Goal: Task Accomplishment & Management: Manage account settings

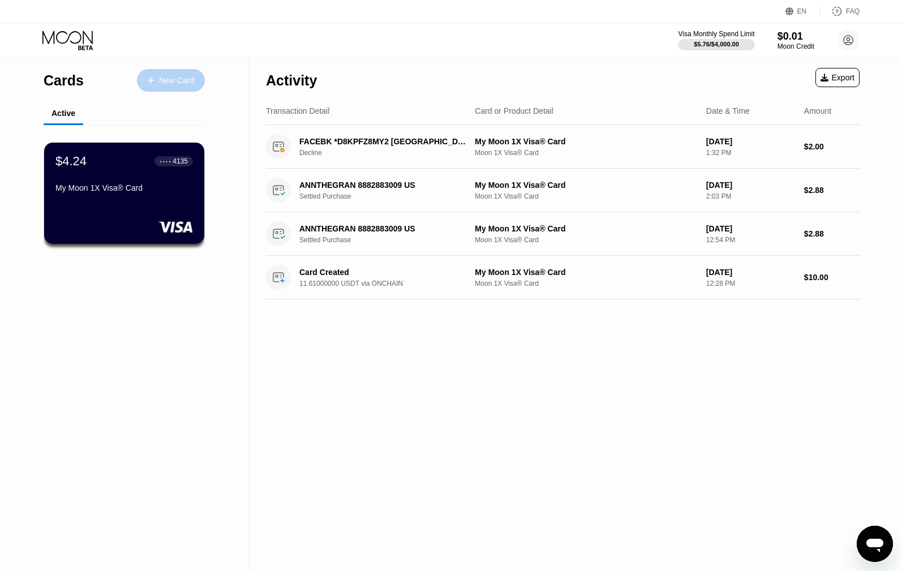
drag, startPoint x: 184, startPoint y: 83, endPoint x: 198, endPoint y: 119, distance: 39.4
click at [198, 119] on div "Cards New Card Active $4.24 ● ● ● ● 4135 My Moon 1X Visa® Card" at bounding box center [124, 168] width 161 height 221
click at [169, 190] on div "My Moon 1X Visa® Card" at bounding box center [124, 187] width 139 height 9
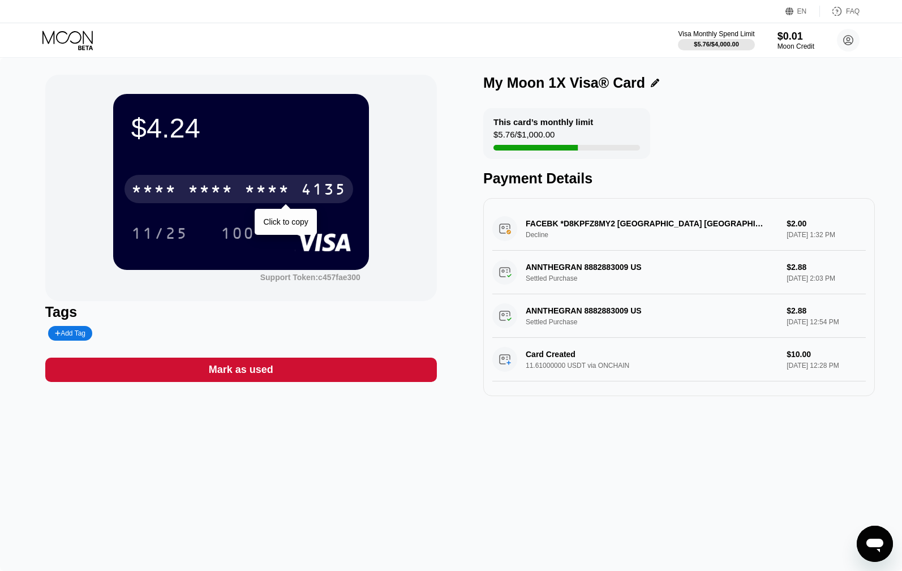
click at [157, 192] on div "* * * *" at bounding box center [153, 191] width 45 height 18
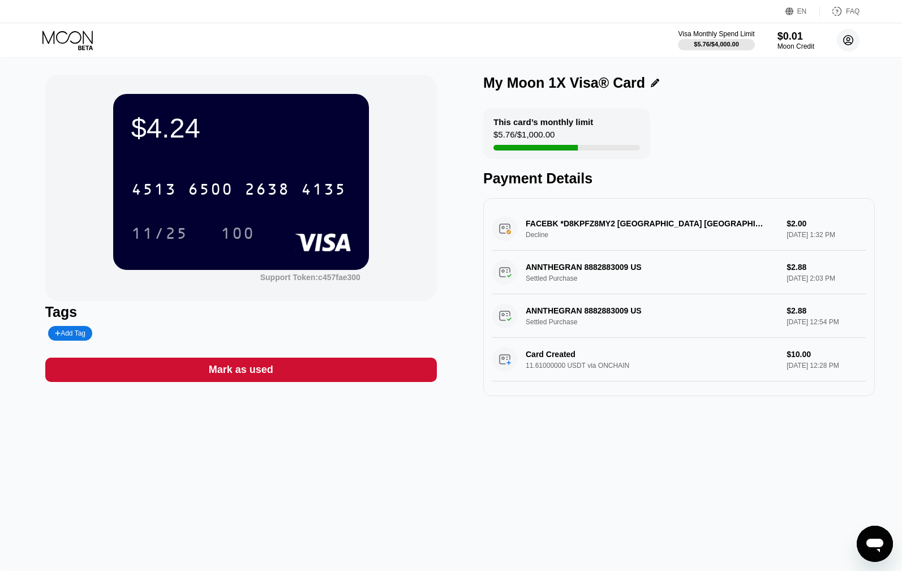
click at [841, 41] on circle at bounding box center [848, 40] width 23 height 23
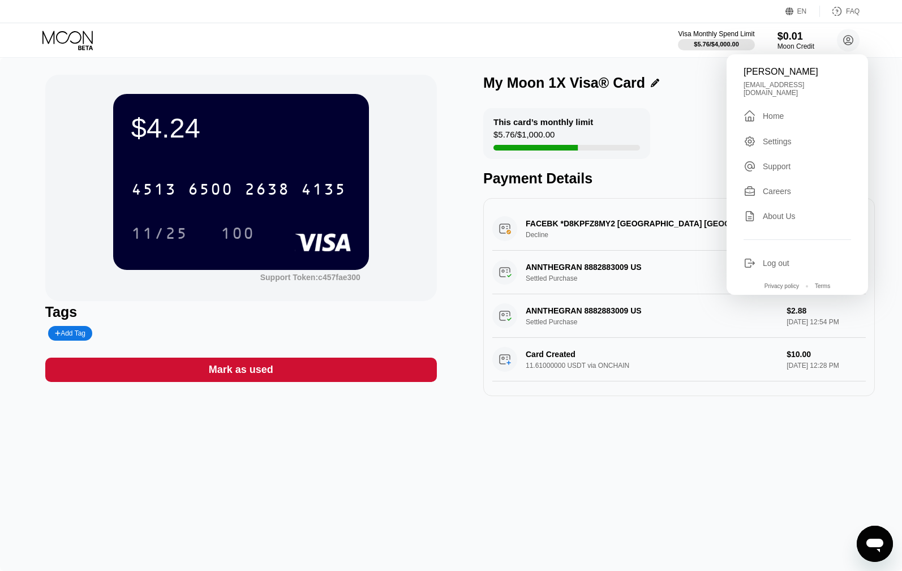
click at [644, 471] on div "$4.24 4513 6500 2638 4135 11/25 100 Support Token: c457fae300 Tags Add Tag Mark…" at bounding box center [451, 314] width 902 height 513
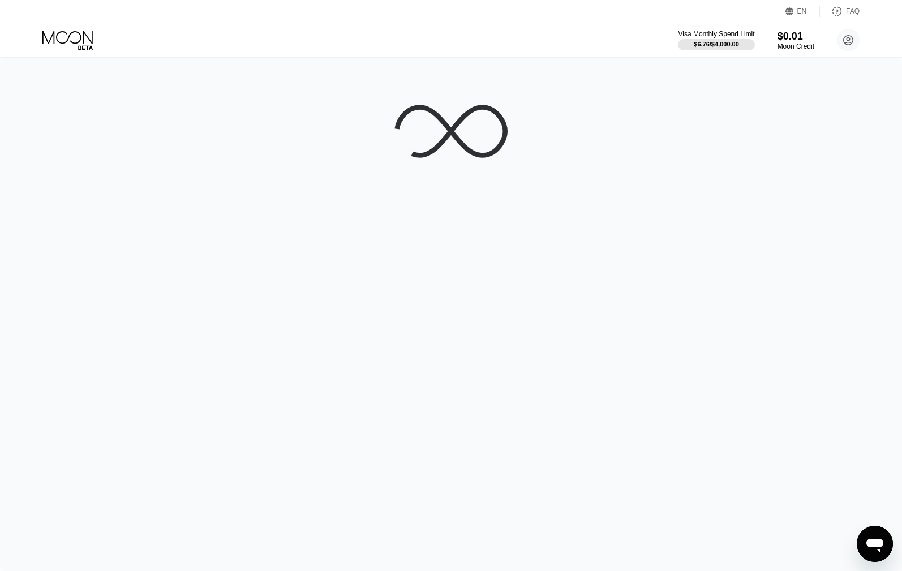
click at [829, 131] on div at bounding box center [451, 314] width 902 height 513
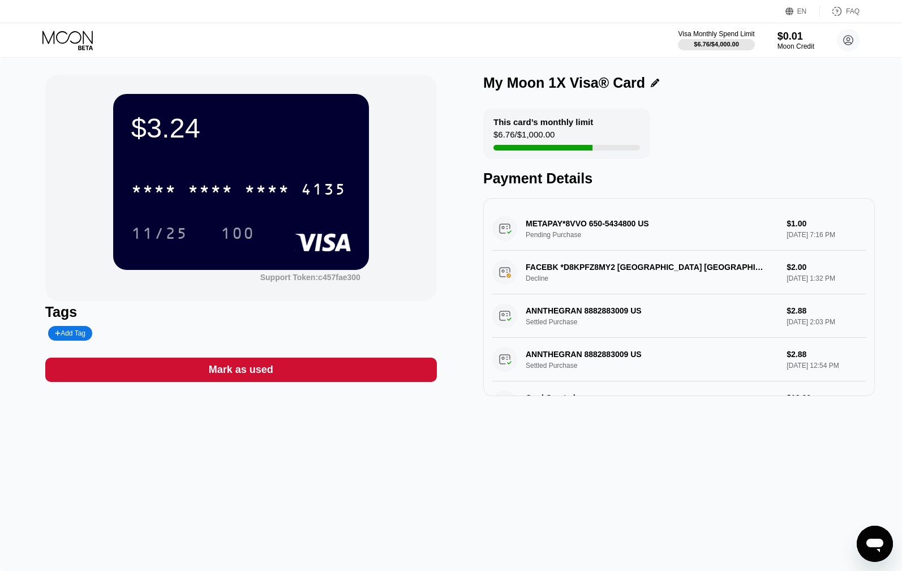
drag, startPoint x: 567, startPoint y: 240, endPoint x: 622, endPoint y: 240, distance: 54.9
click at [622, 240] on div "METAPAY*8VVO 650-5434800 US Pending Purchase $1.00 Sep 20, 2025 7:16 PM" at bounding box center [678, 229] width 373 height 44
drag, startPoint x: 803, startPoint y: 239, endPoint x: 763, endPoint y: 233, distance: 40.1
click at [803, 239] on div "METAPAY*8VVO 650-5434800 US Pending Purchase $1.00 Sep 20, 2025 7:16 PM" at bounding box center [678, 229] width 373 height 44
click at [538, 220] on div "METAPAY*8VVO 650-5434800 US Pending Purchase $1.00 Sep 20, 2025 7:16 PM" at bounding box center [678, 229] width 373 height 44
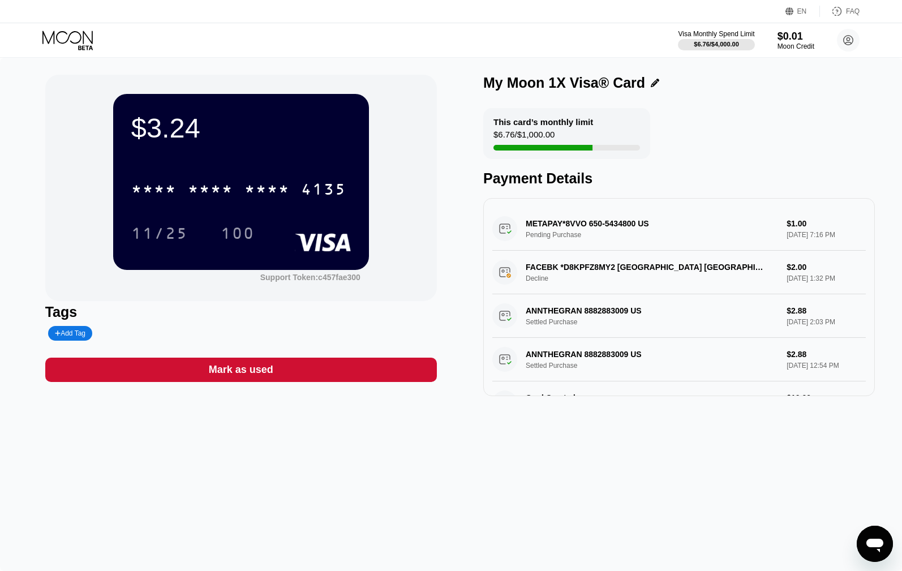
click at [526, 226] on div "METAPAY*8VVO 650-5434800 US Pending Purchase $1.00 Sep 20, 2025 7:16 PM" at bounding box center [678, 229] width 373 height 44
click at [790, 235] on div "METAPAY*8VVO 650-5434800 US Pending Purchase $1.00 Sep 20, 2025 7:16 PM" at bounding box center [678, 229] width 373 height 44
click at [527, 239] on div "METAPAY*8VVO 650-5434800 US Pending Purchase $1.00 Sep 20, 2025 7:16 PM" at bounding box center [678, 229] width 373 height 44
click at [78, 337] on div "Add Tag" at bounding box center [70, 333] width 31 height 8
click at [226, 322] on div "Tags" at bounding box center [241, 322] width 392 height 37
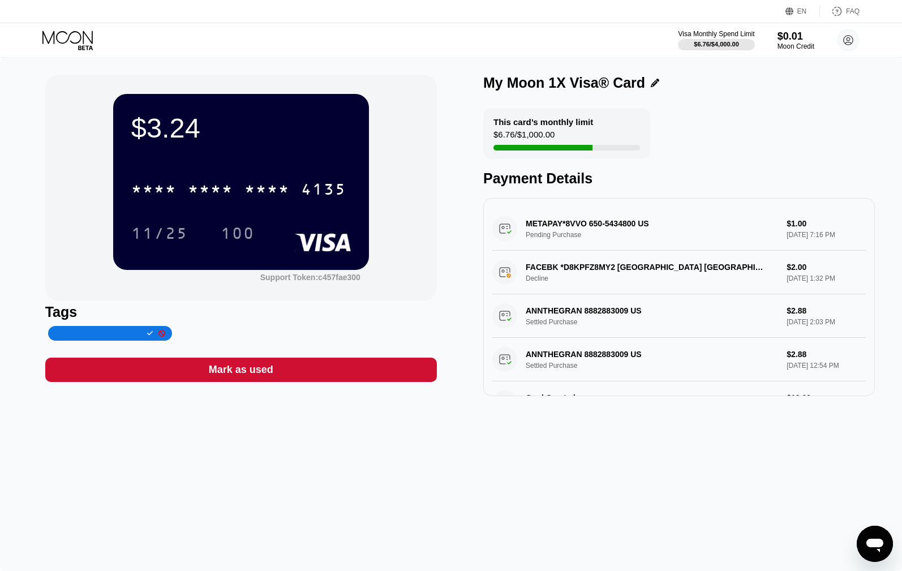
click at [147, 335] on icon at bounding box center [150, 333] width 6 height 7
click at [161, 332] on div at bounding box center [110, 333] width 111 height 8
click at [158, 336] on icon at bounding box center [161, 333] width 7 height 7
click at [259, 369] on div "Mark as used" at bounding box center [241, 369] width 64 height 13
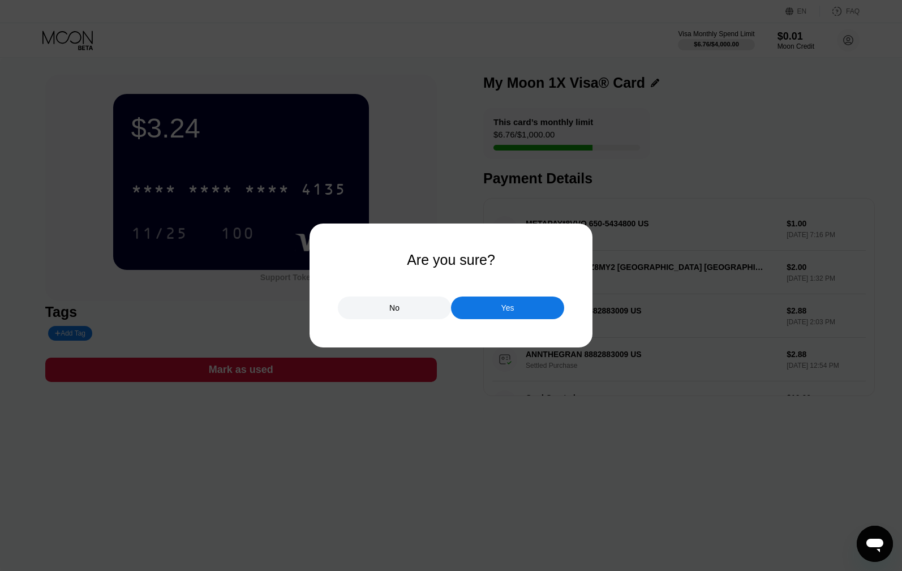
click at [404, 309] on div "No" at bounding box center [394, 307] width 113 height 23
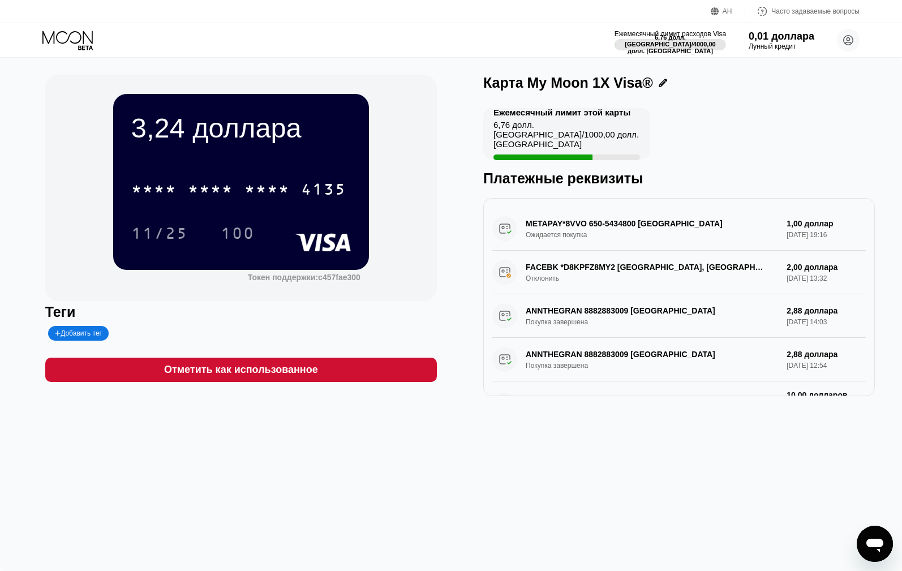
click at [393, 312] on div "Теги" at bounding box center [241, 312] width 392 height 16
click at [567, 117] on font "Ежемесячный лимит этой карты" at bounding box center [561, 112] width 137 height 10
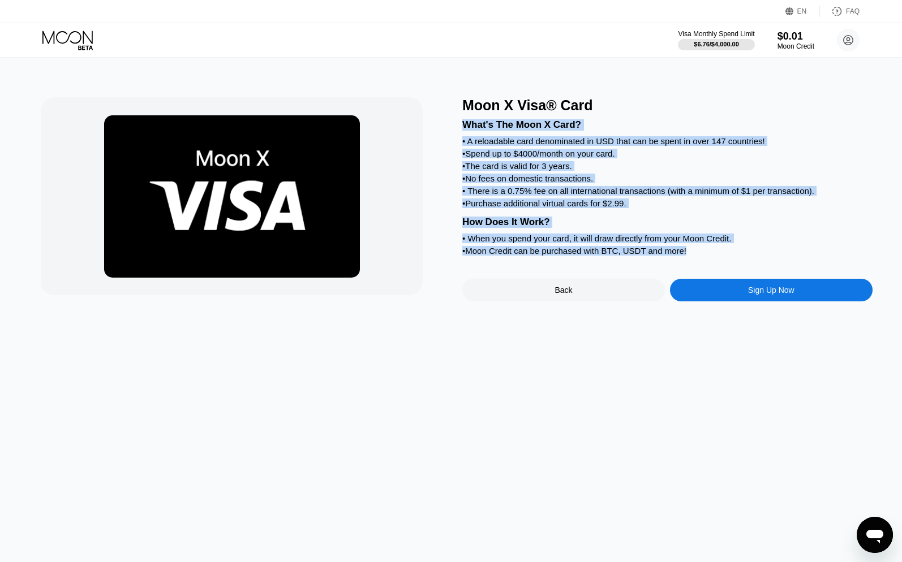
drag, startPoint x: 698, startPoint y: 264, endPoint x: 464, endPoint y: 124, distance: 272.5
click at [464, 124] on div "What's The Moon X Card? • A reloadable card denominated in USD that can be spen…" at bounding box center [667, 186] width 410 height 145
copy div "What's The Moon X Card? • A reloadable card denominated in USD that can be spen…"
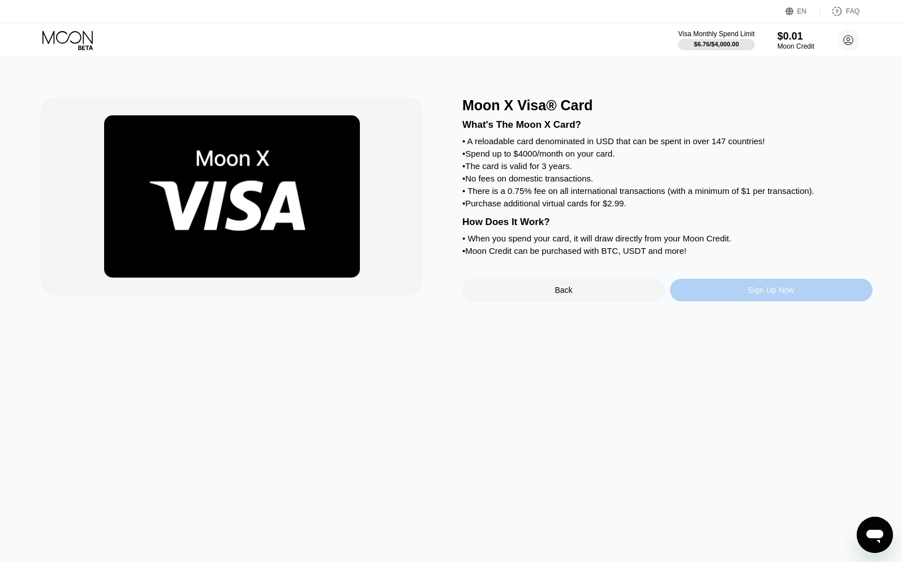
click at [769, 295] on div "Sign Up Now" at bounding box center [771, 290] width 46 height 9
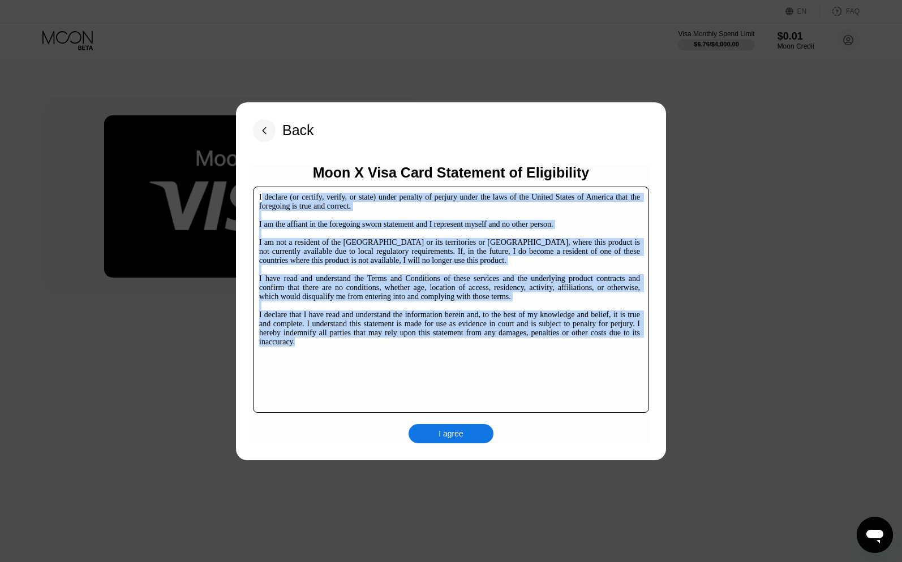
drag, startPoint x: 334, startPoint y: 343, endPoint x: 320, endPoint y: 188, distance: 155.7
click at [261, 192] on div "I declare (or certify, verify, or state) under penalty of perjury under the law…" at bounding box center [451, 300] width 396 height 226
copy div "declare (or certify, verify, or state) under penalty of perjury under the laws …"
click at [457, 436] on div "I agree" at bounding box center [450, 434] width 25 height 10
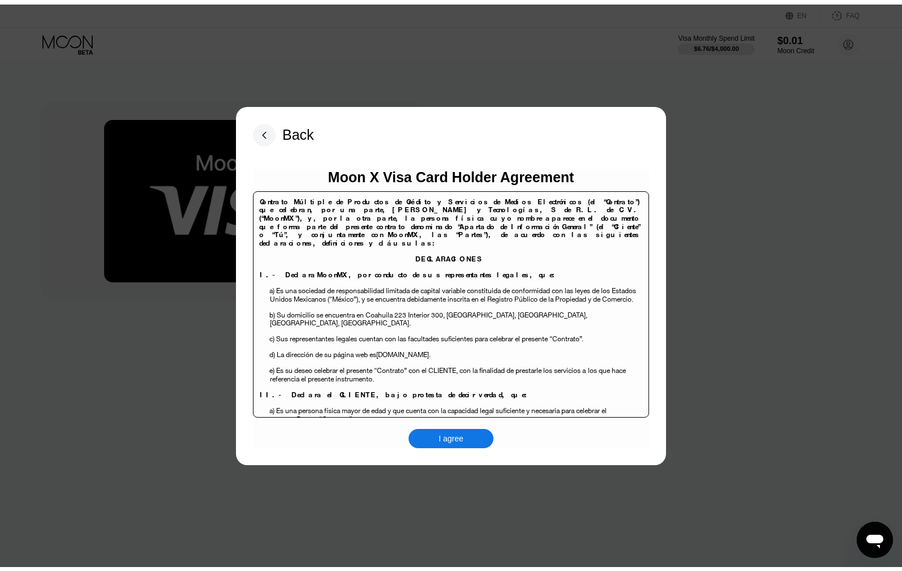
scroll to position [453, 0]
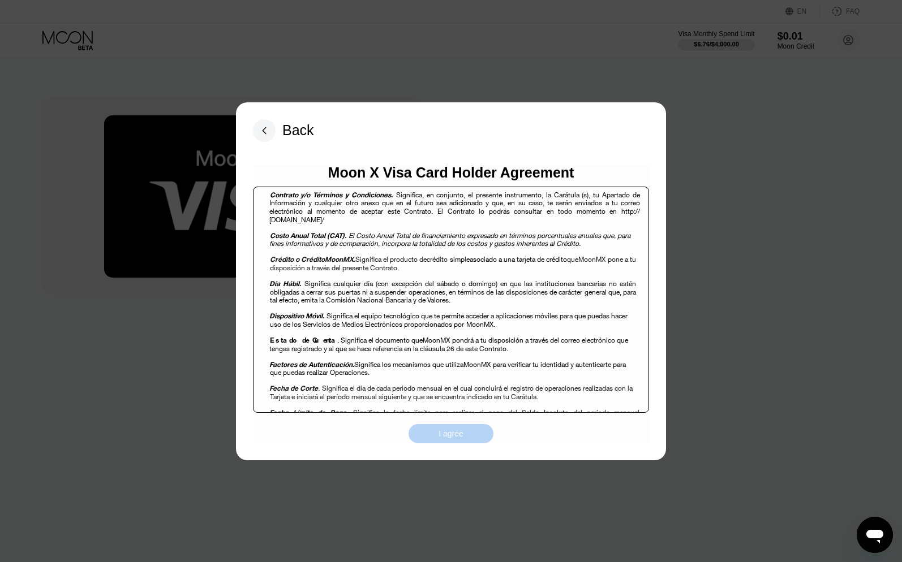
click at [438, 427] on div "I agree" at bounding box center [450, 433] width 85 height 19
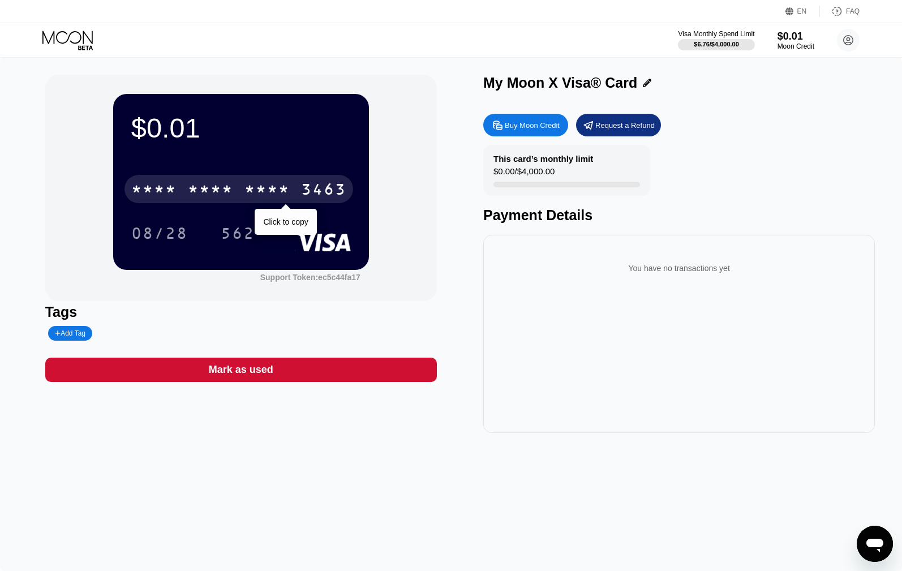
click at [201, 200] on div "* * * *" at bounding box center [210, 191] width 45 height 18
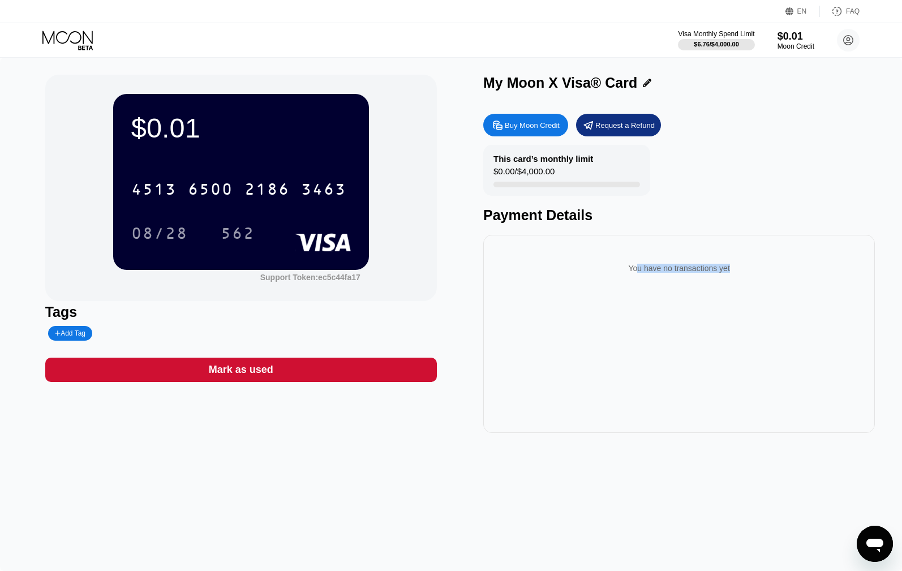
drag, startPoint x: 630, startPoint y: 281, endPoint x: 747, endPoint y: 341, distance: 131.6
click at [747, 341] on div "You have no transactions yet" at bounding box center [679, 334] width 392 height 198
click at [706, 307] on div "You have no transactions yet" at bounding box center [679, 334] width 392 height 198
click at [544, 222] on div "Payment Details" at bounding box center [679, 215] width 392 height 16
click at [522, 129] on div "Buy Moon Credit" at bounding box center [532, 126] width 55 height 10
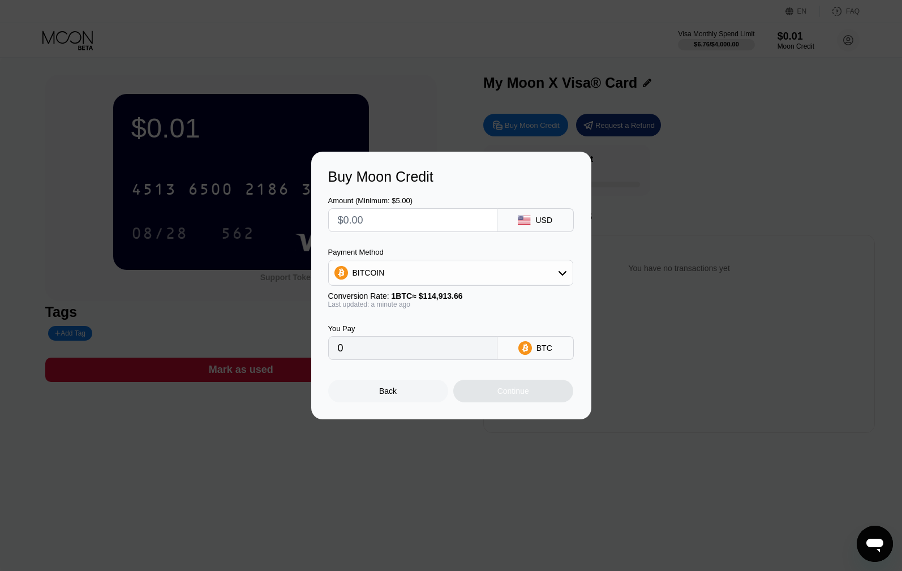
drag, startPoint x: 438, startPoint y: 225, endPoint x: 323, endPoint y: 209, distance: 115.9
click at [323, 209] on div "Buy Moon Credit Amount (Minimum: $5.00) USD Payment Method BITCOIN Conversion R…" at bounding box center [451, 286] width 280 height 268
type input "$1"
type input "0.00000871"
type input "$10"
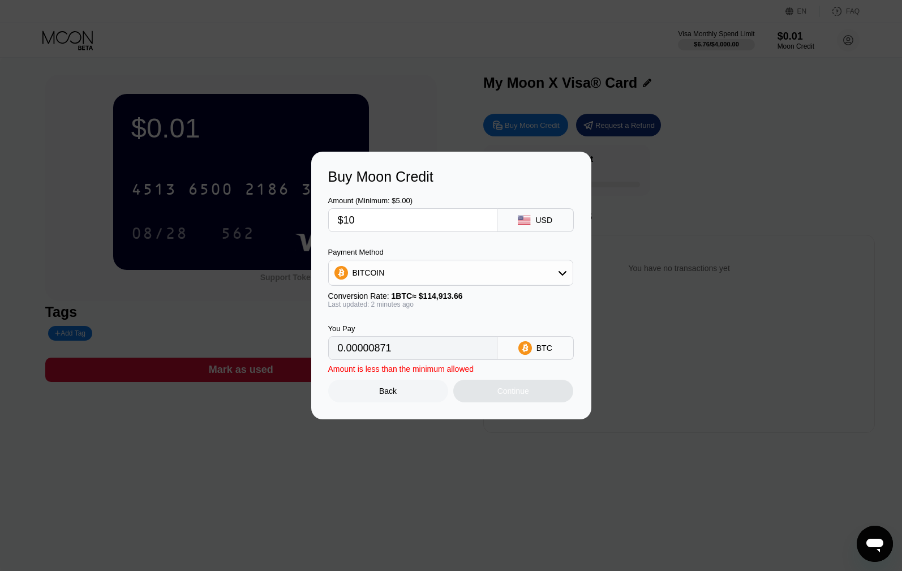
type input "0.00008703"
type input "$10"
click at [392, 274] on div "BITCOIN" at bounding box center [451, 272] width 244 height 23
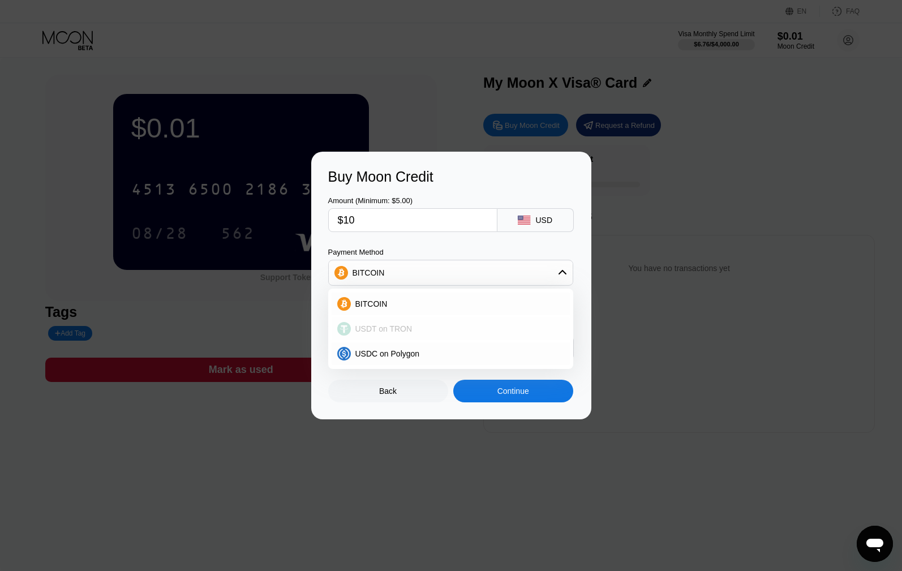
click at [384, 321] on div "USDT on TRON" at bounding box center [451, 328] width 238 height 23
type input "10.10"
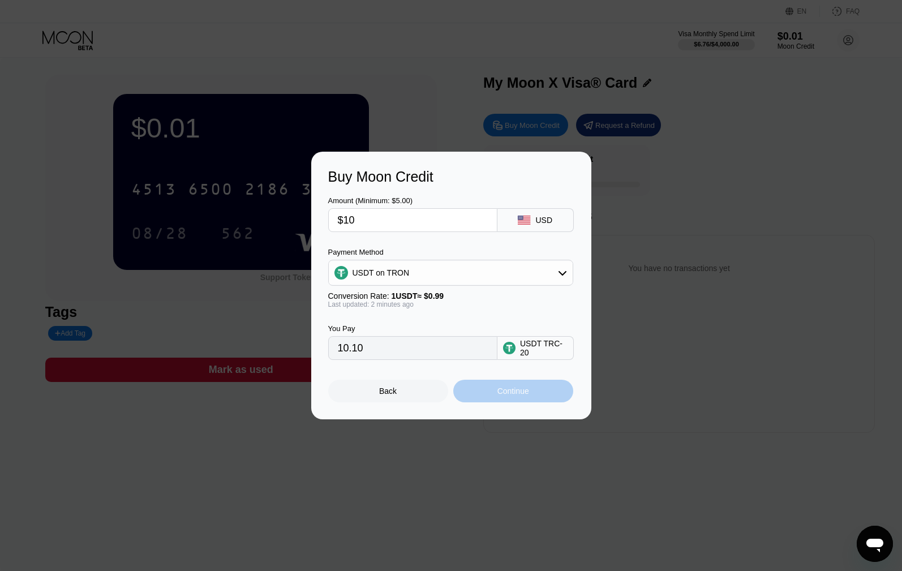
click at [510, 395] on div "Continue" at bounding box center [513, 390] width 32 height 9
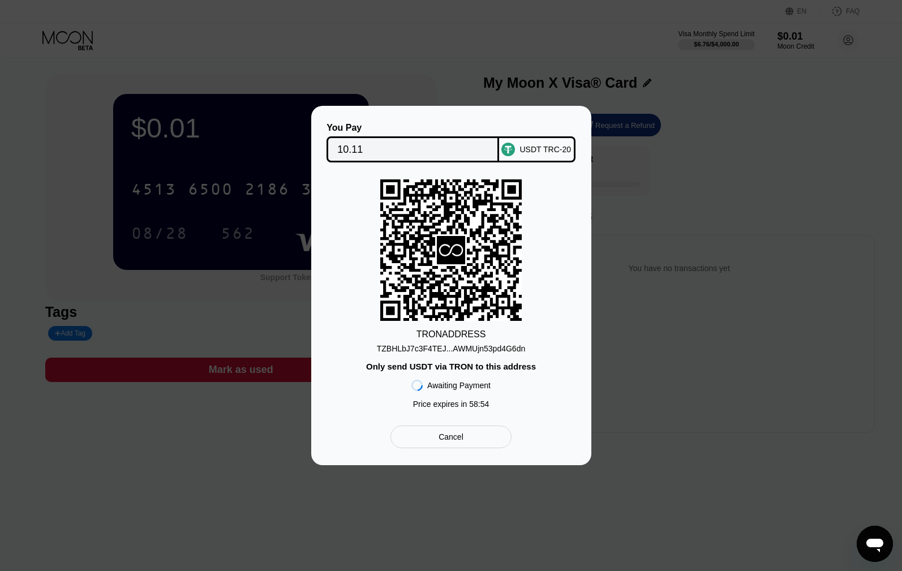
click at [451, 350] on div "TZBHLbJ7c3F4TEJ...AWMUjn53pd4G6dn" at bounding box center [451, 348] width 148 height 9
click at [349, 150] on input "10.11" at bounding box center [412, 149] width 151 height 23
drag, startPoint x: 366, startPoint y: 146, endPoint x: 380, endPoint y: 147, distance: 13.6
click at [367, 146] on input "10.11" at bounding box center [412, 149] width 151 height 23
click at [349, 148] on input "10.11" at bounding box center [412, 149] width 151 height 23
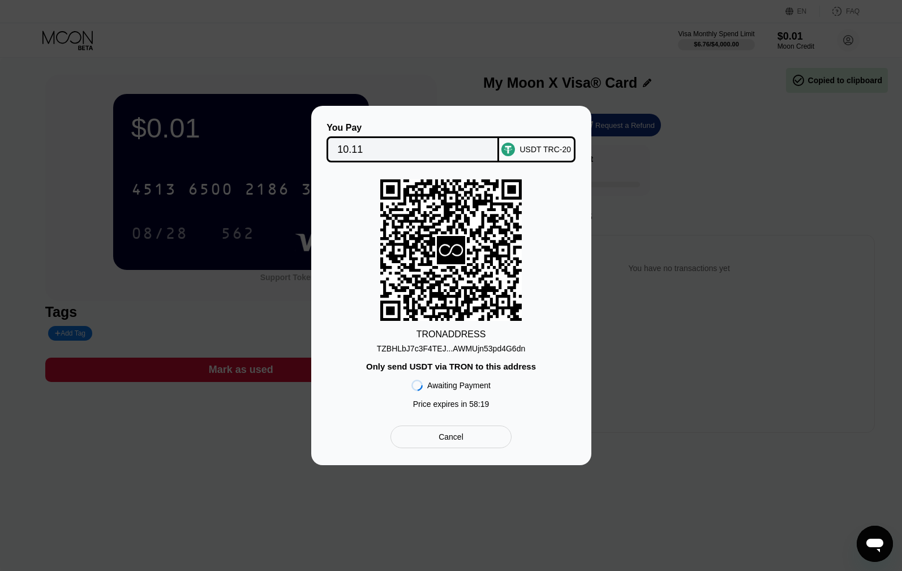
click at [354, 147] on input "10.11" at bounding box center [412, 149] width 151 height 23
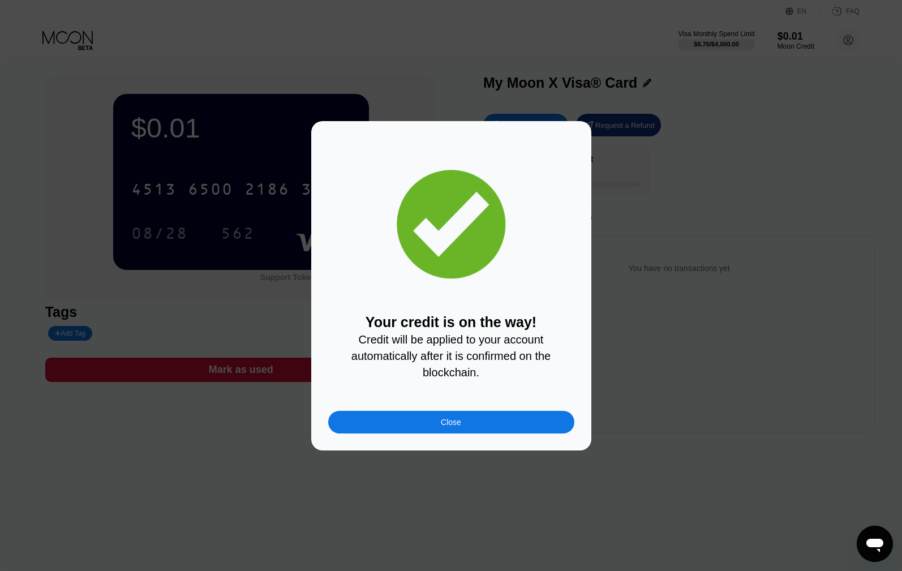
click at [460, 432] on div "Close" at bounding box center [451, 422] width 246 height 23
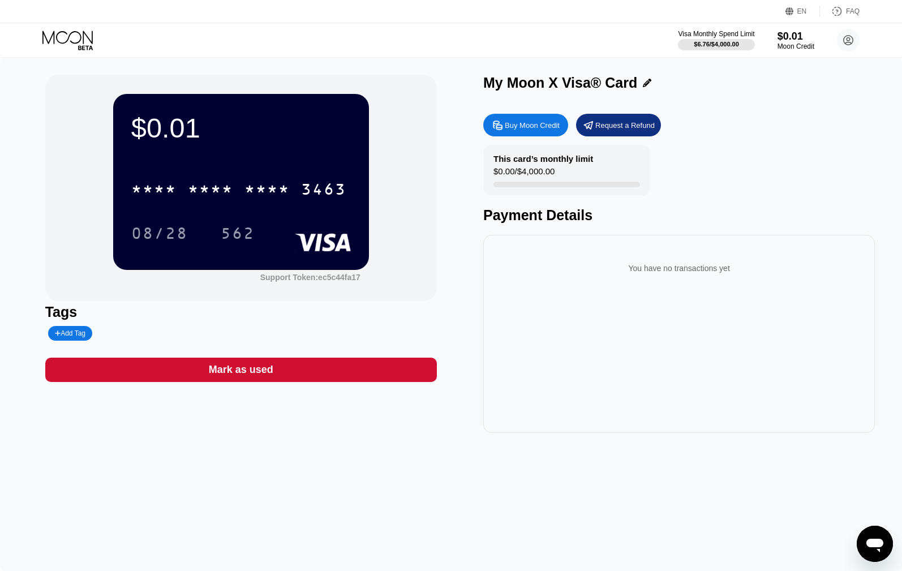
click at [152, 132] on div "$0.01" at bounding box center [241, 128] width 220 height 32
click at [256, 167] on div "$0.01 * * * * * * * * * * * * 3463 08/28 562" at bounding box center [241, 181] width 256 height 175
click at [72, 42] on icon at bounding box center [67, 37] width 50 height 13
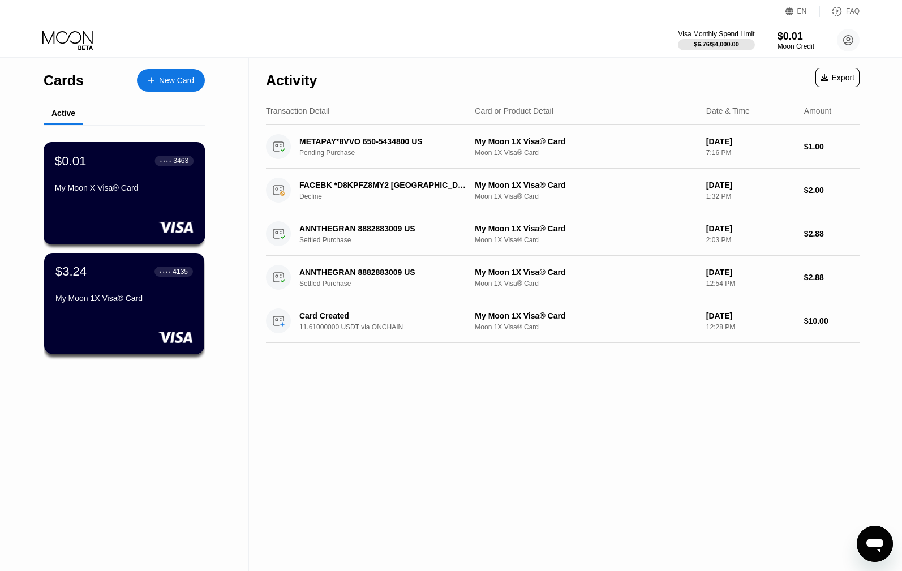
click at [175, 183] on div "$0.01 ● ● ● ● 3463 My Moon X Visa® Card" at bounding box center [124, 175] width 139 height 44
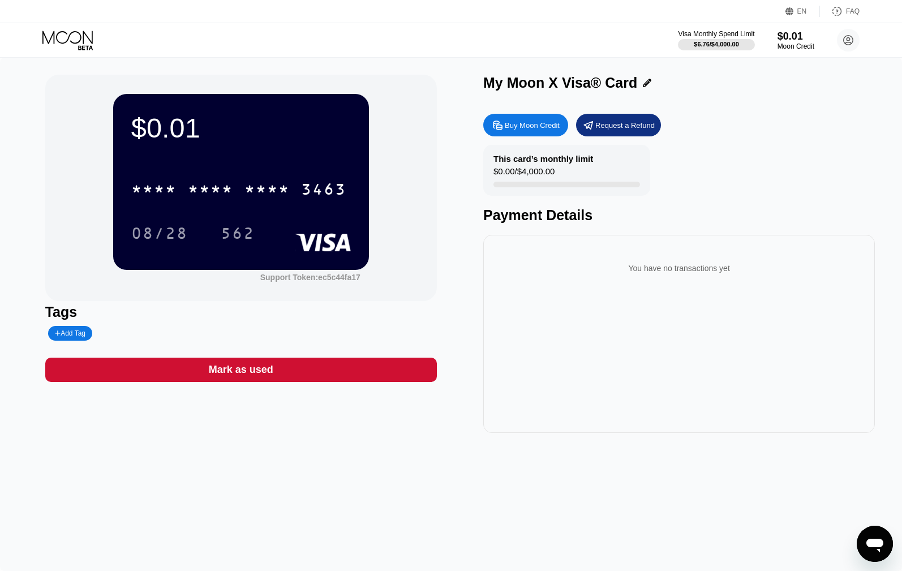
click at [167, 136] on div "$0.01" at bounding box center [241, 128] width 220 height 32
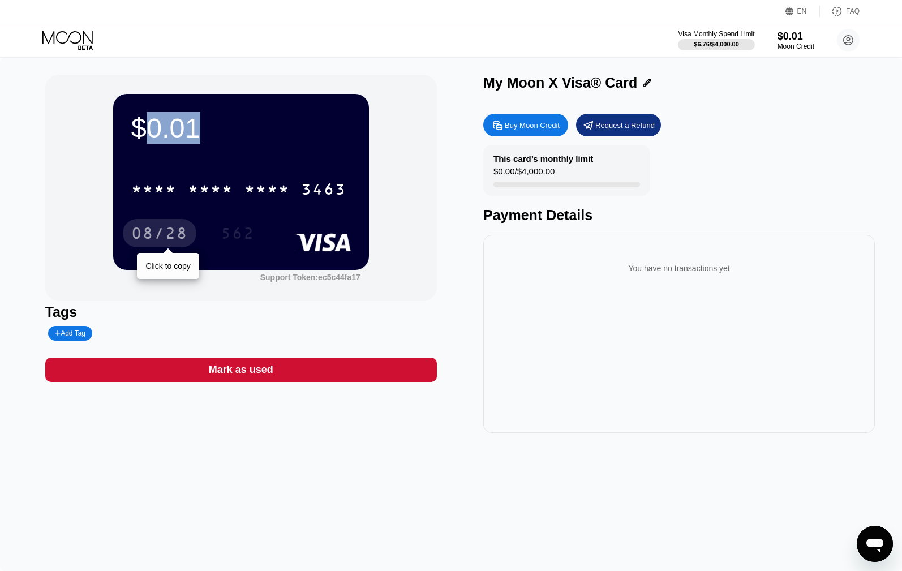
drag, startPoint x: 241, startPoint y: 231, endPoint x: 134, endPoint y: 224, distance: 107.7
click at [134, 224] on div "08/28 Click to copy 562" at bounding box center [241, 233] width 220 height 28
click at [640, 326] on div "You have no transactions yet" at bounding box center [679, 334] width 392 height 198
click at [639, 325] on div "You have no transactions yet" at bounding box center [679, 334] width 392 height 198
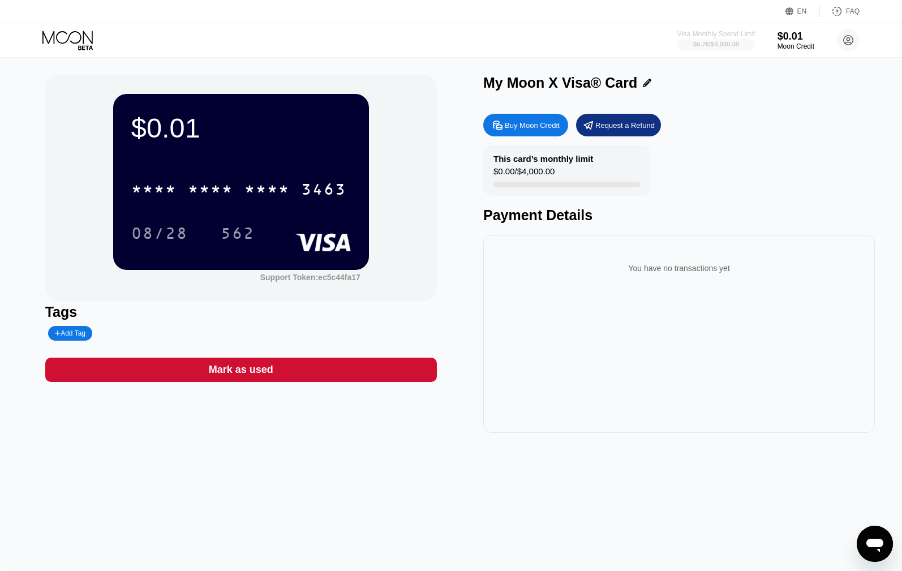
click at [734, 48] on div "$6.76 / $4,000.00" at bounding box center [716, 44] width 46 height 7
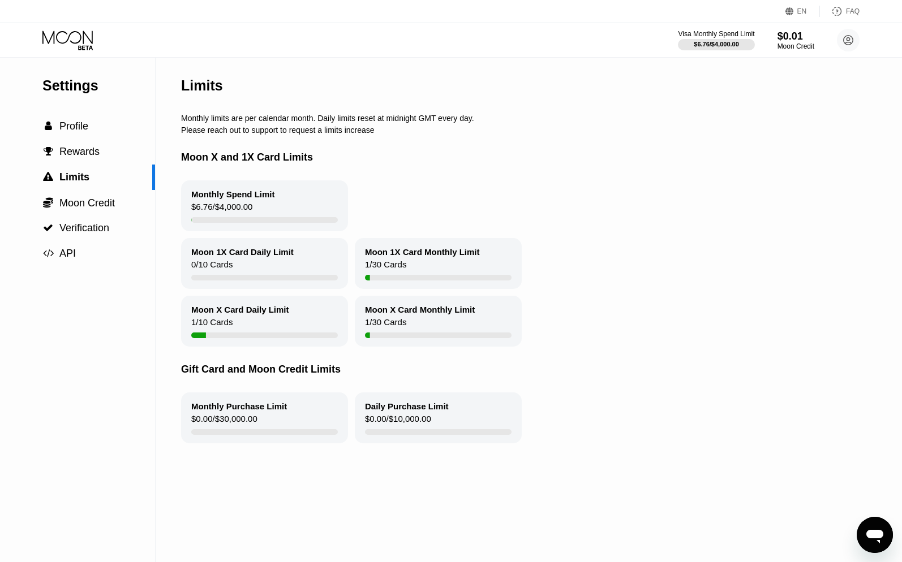
click at [70, 42] on icon at bounding box center [68, 41] width 53 height 20
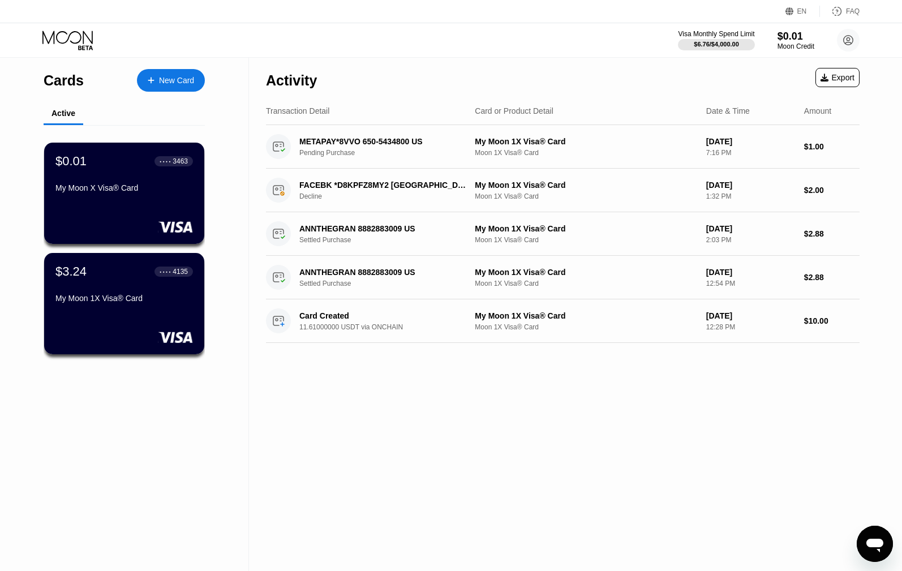
click at [858, 16] on div "FAQ" at bounding box center [840, 11] width 40 height 11
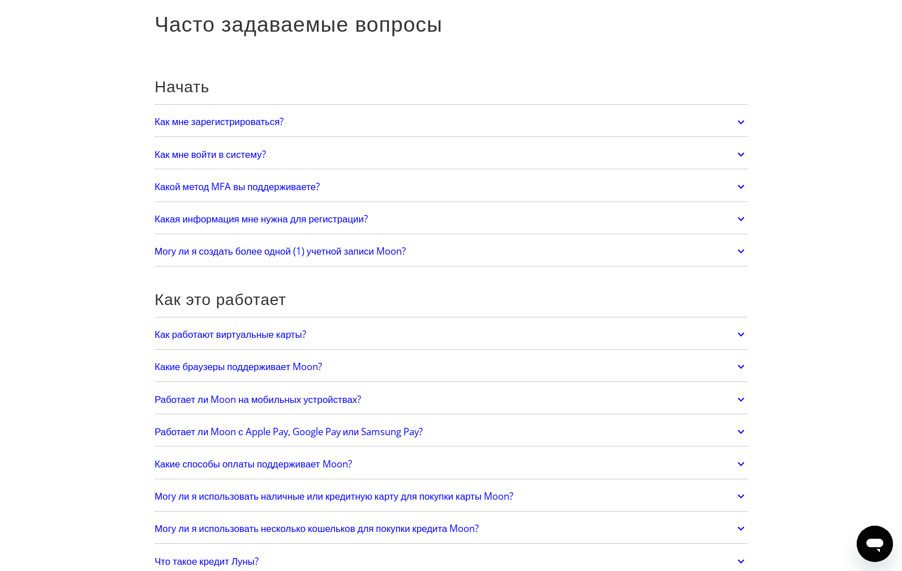
scroll to position [113, 0]
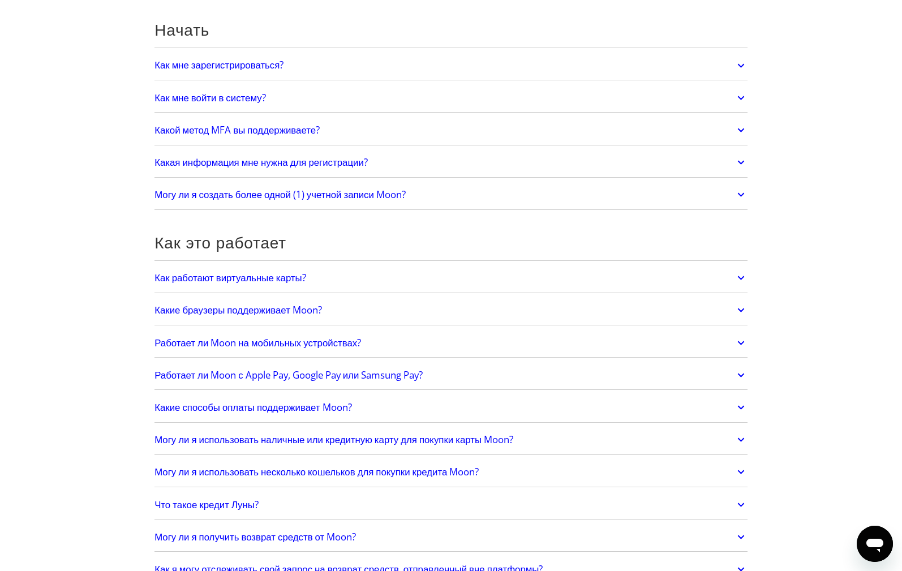
click at [321, 375] on font "Работает ли Moon с Apple Pay, Google Pay или Samsung Pay?" at bounding box center [288, 374] width 268 height 13
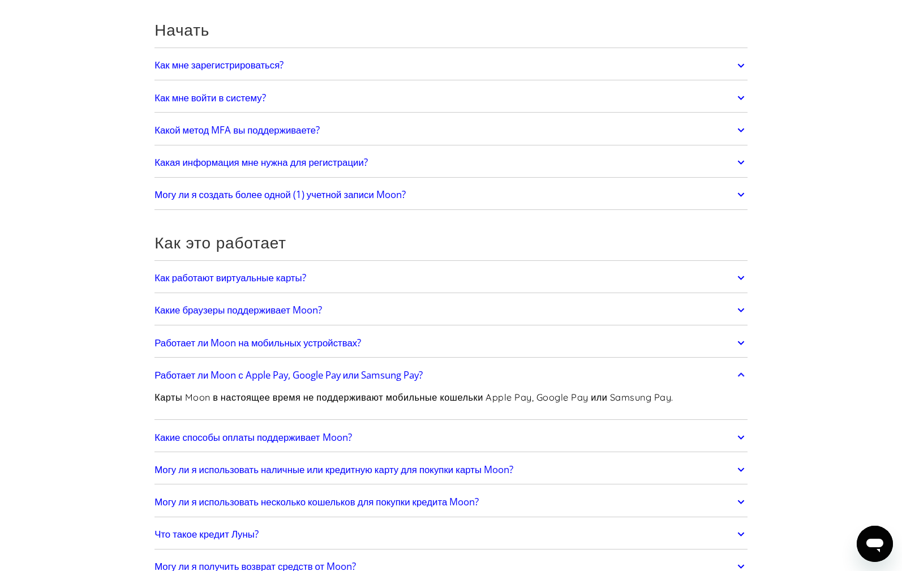
scroll to position [170, 0]
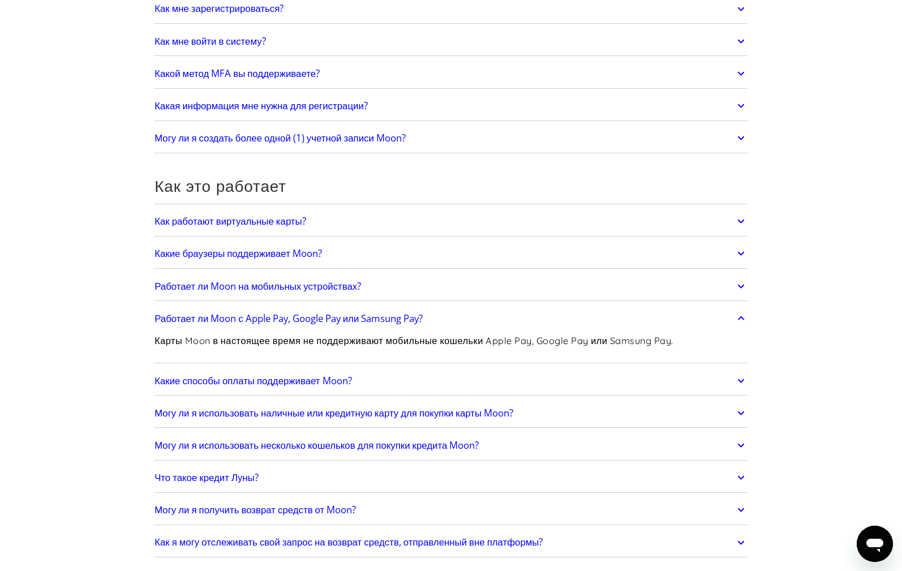
click at [351, 380] on font "Какие способы оплаты поддерживает Moon?" at bounding box center [252, 380] width 197 height 13
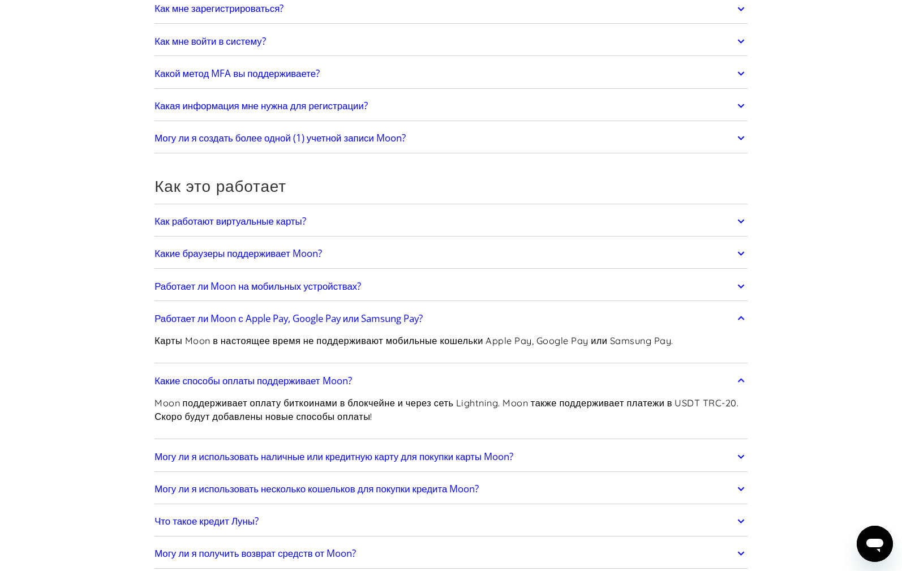
scroll to position [226, 0]
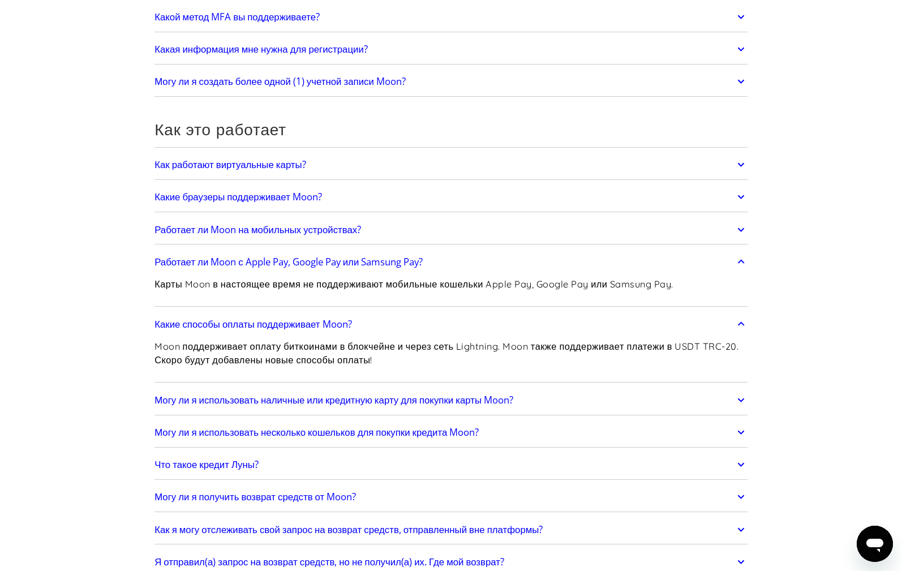
click at [412, 397] on font "Могу ли я использовать наличные или кредитную карту для покупки карты Moon?" at bounding box center [333, 399] width 359 height 13
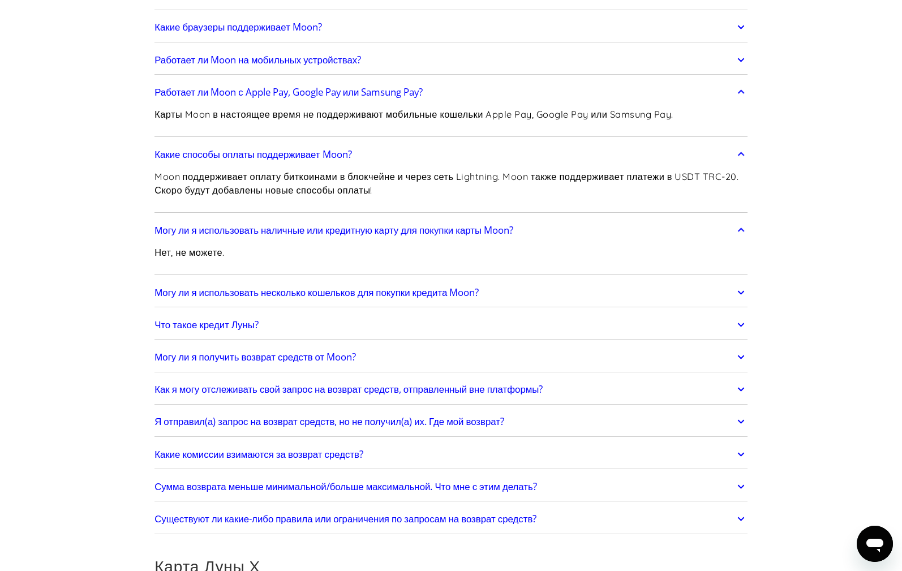
scroll to position [339, 0]
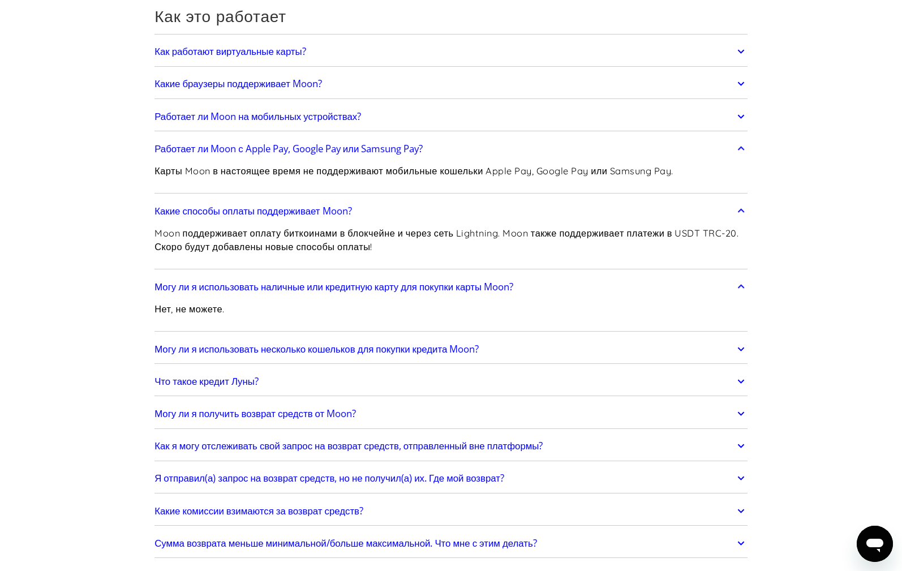
click at [350, 352] on font "Могу ли я использовать несколько кошельков для покупки кредита Moon?" at bounding box center [316, 348] width 324 height 13
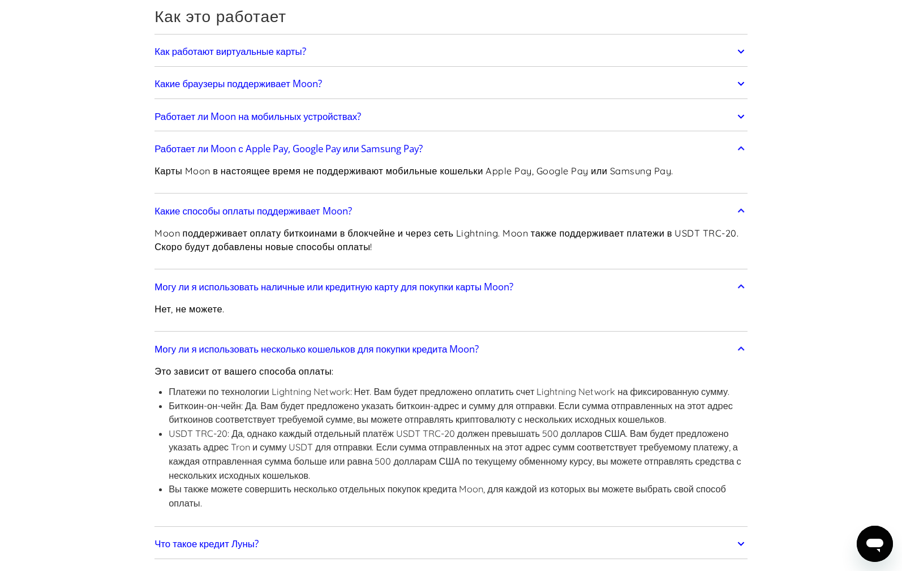
scroll to position [509, 0]
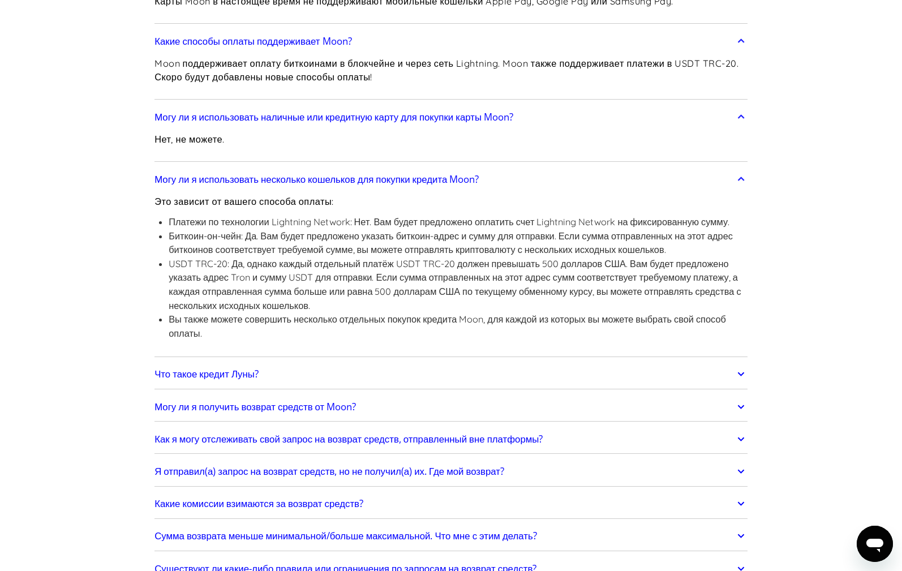
click at [257, 372] on font "Что такое кредит Луны?" at bounding box center [206, 373] width 104 height 13
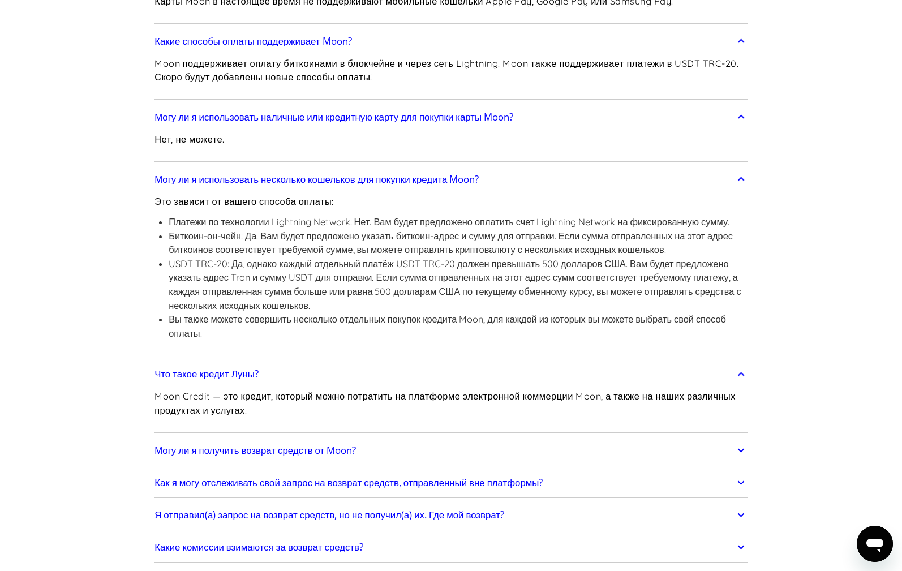
scroll to position [622, 0]
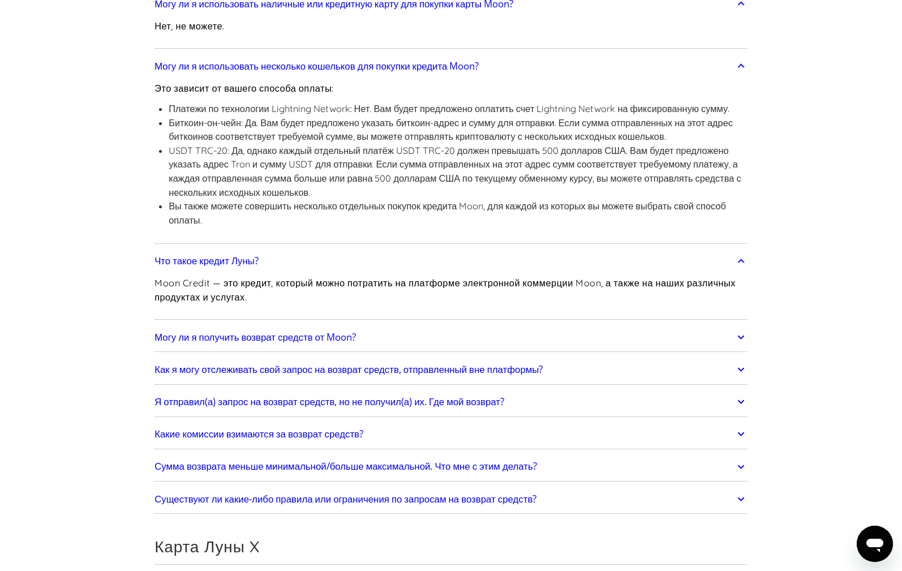
click at [259, 335] on font "Могу ли я получить возврат средств от Moon?" at bounding box center [254, 336] width 201 height 13
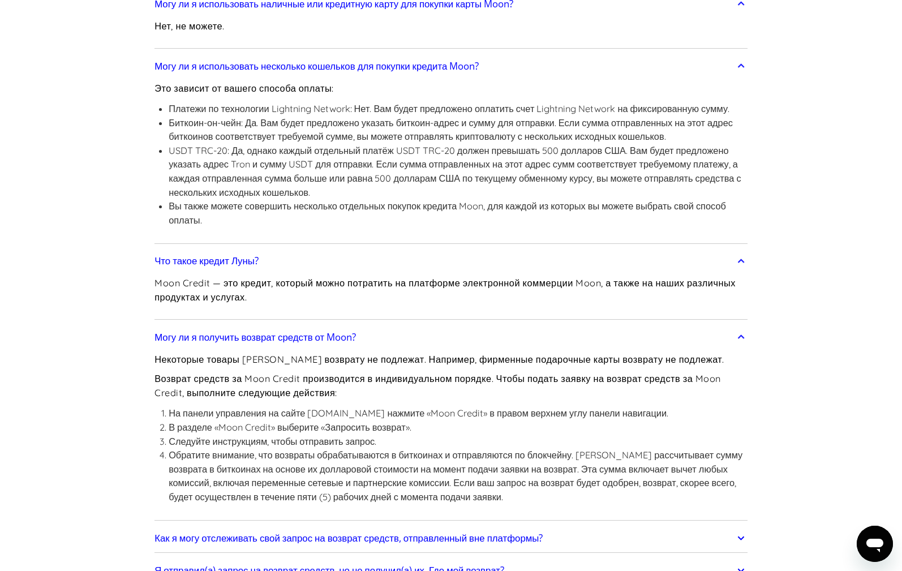
scroll to position [849, 0]
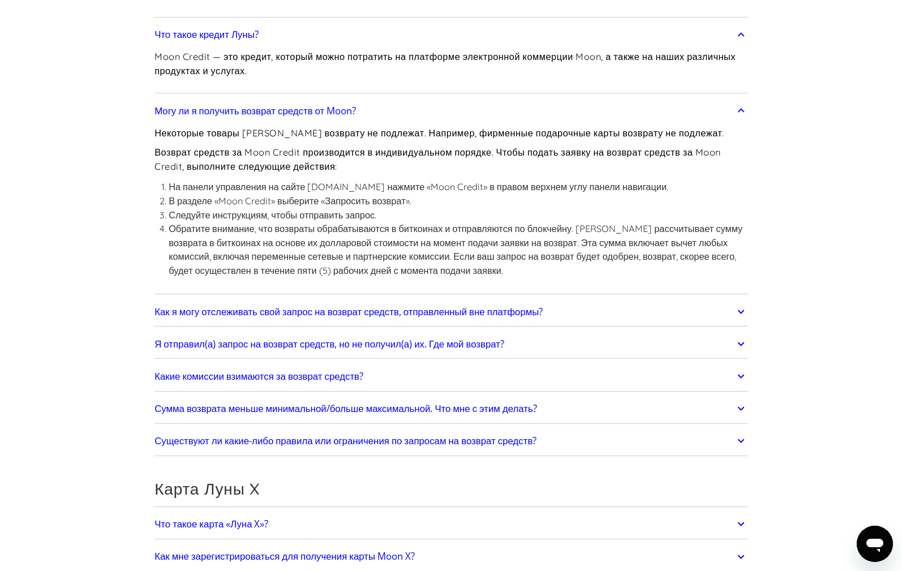
click at [201, 313] on font "Как я могу отслеживать свой запрос на возврат средств, отправленный вне платфор…" at bounding box center [348, 311] width 388 height 13
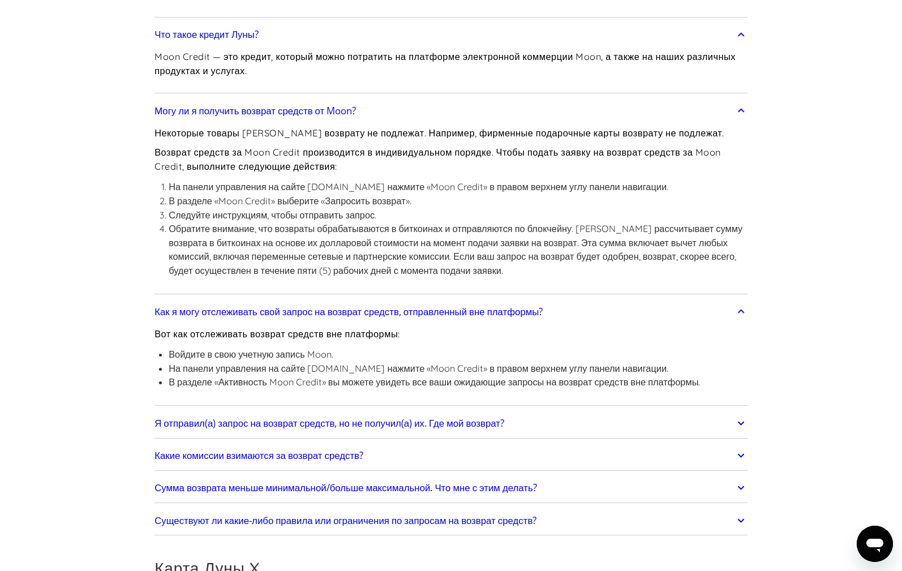
scroll to position [905, 0]
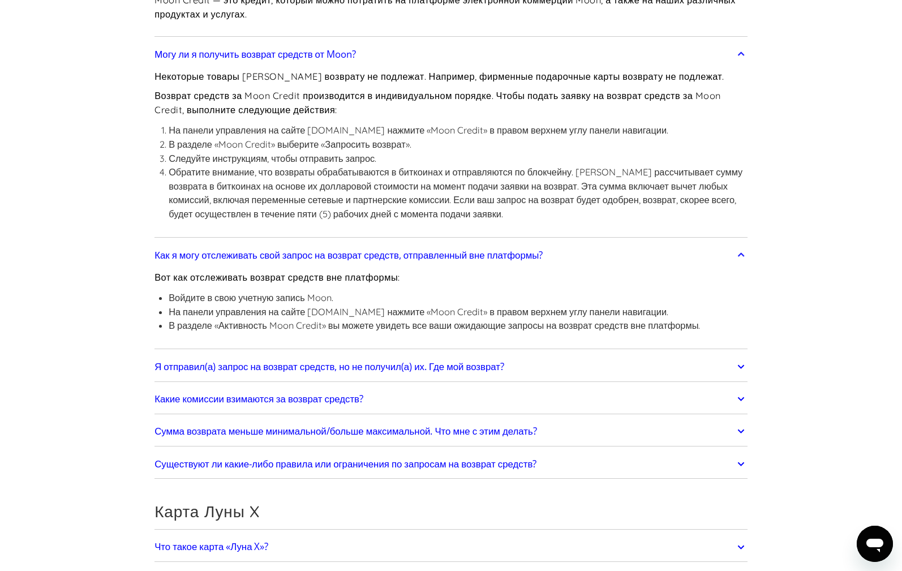
click at [217, 394] on font "Какие комиссии взимаются за возврат средств?" at bounding box center [258, 398] width 209 height 13
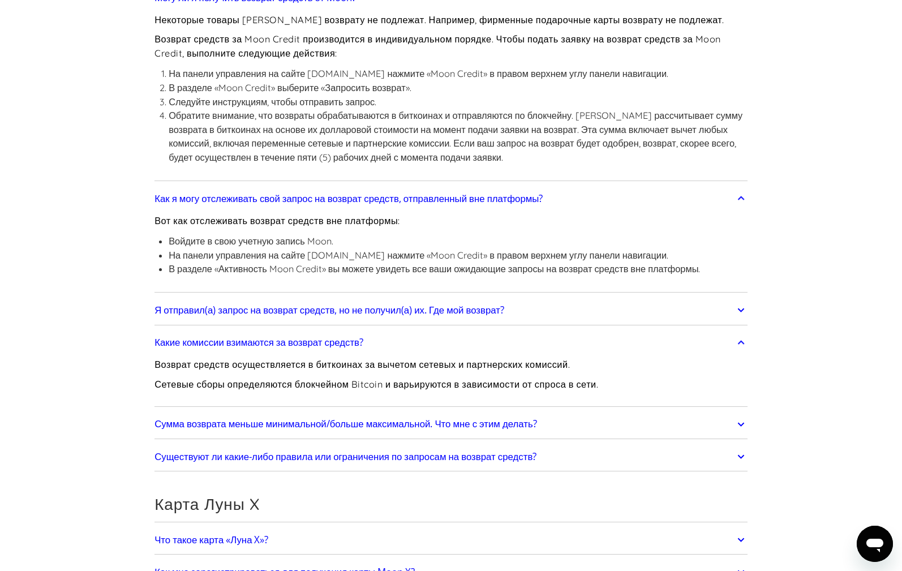
scroll to position [1018, 0]
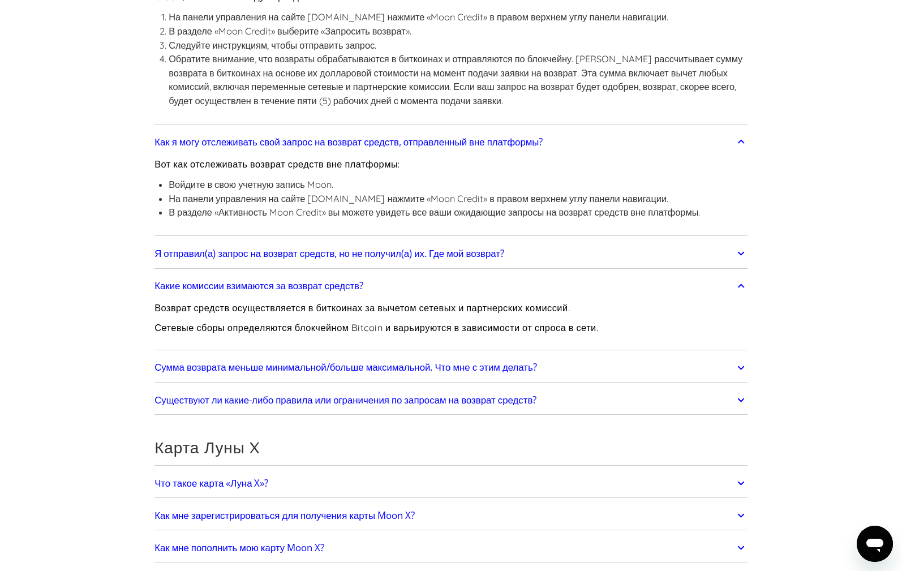
click at [182, 369] on font "Сумма возврата меньше минимальной/больше максимальной. Что мне с этим делать?" at bounding box center [345, 366] width 382 height 13
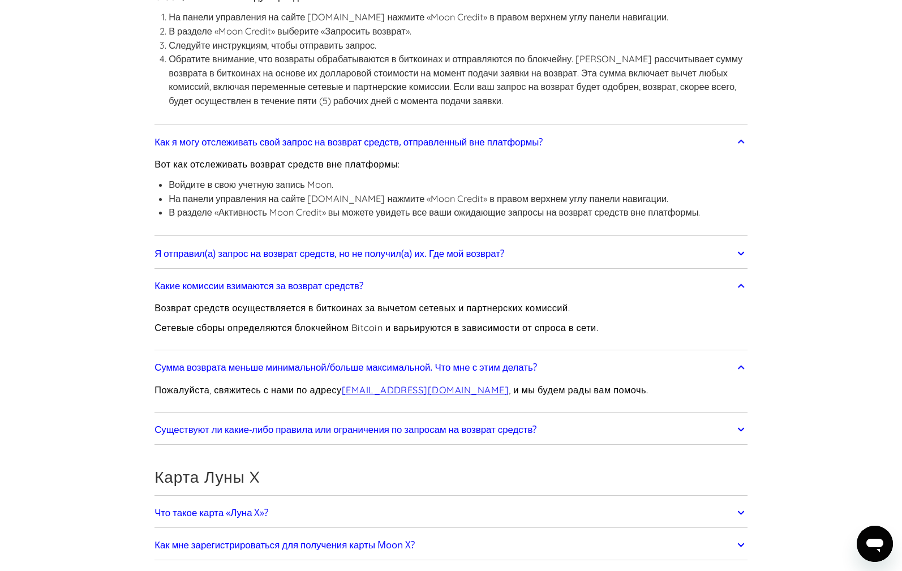
scroll to position [1132, 0]
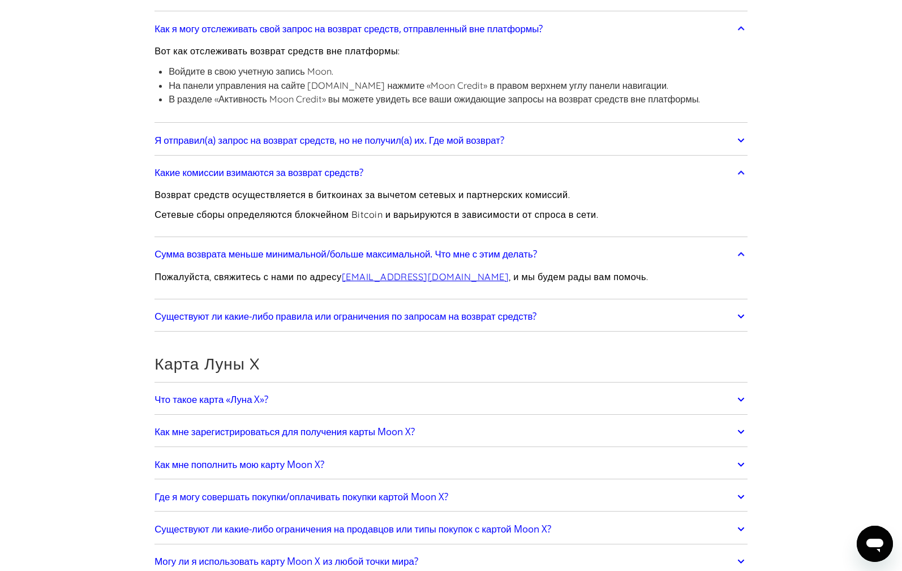
click at [196, 319] on font "Существуют ли какие-либо правила или ограничения по запросам на возврат средств?" at bounding box center [345, 315] width 382 height 13
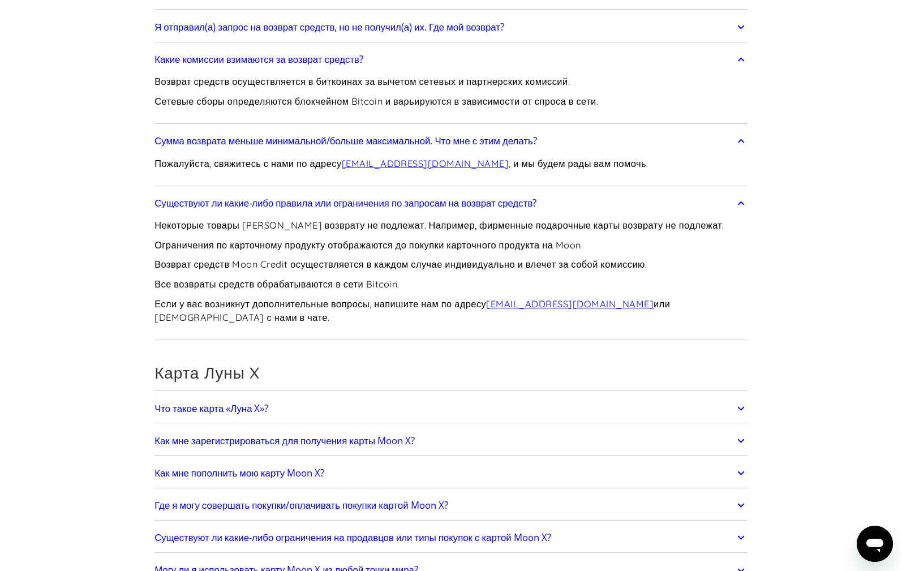
scroll to position [1358, 0]
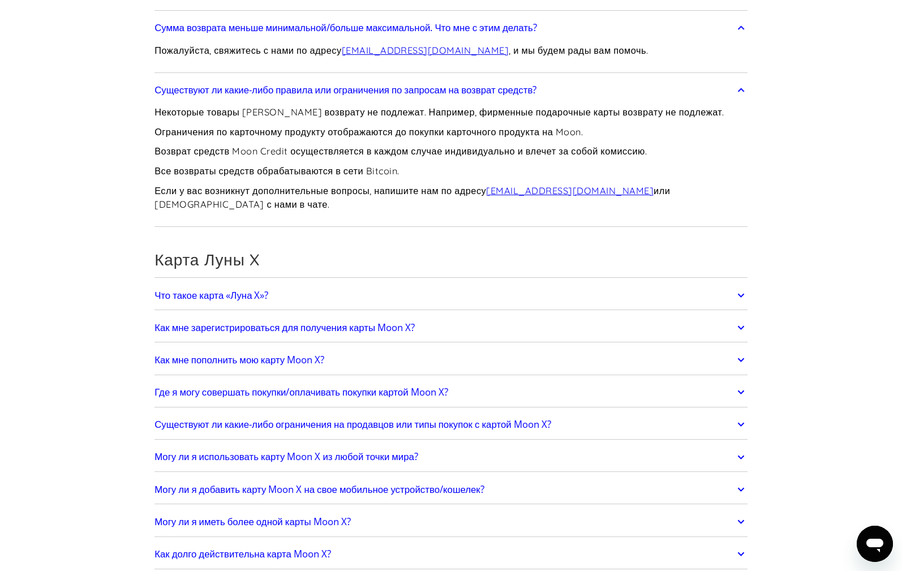
click at [212, 299] on font "Что такое карта «Луна X»?" at bounding box center [211, 295] width 114 height 13
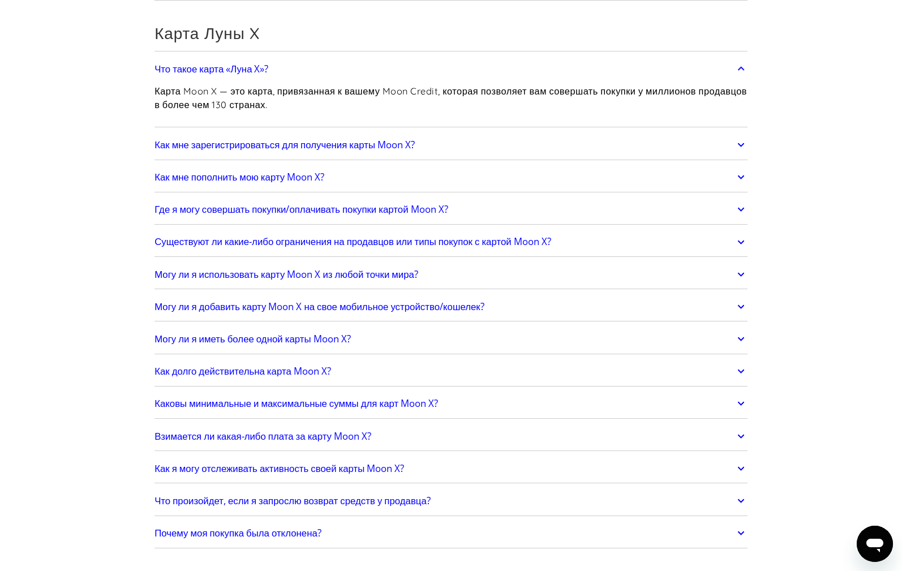
scroll to position [1471, 0]
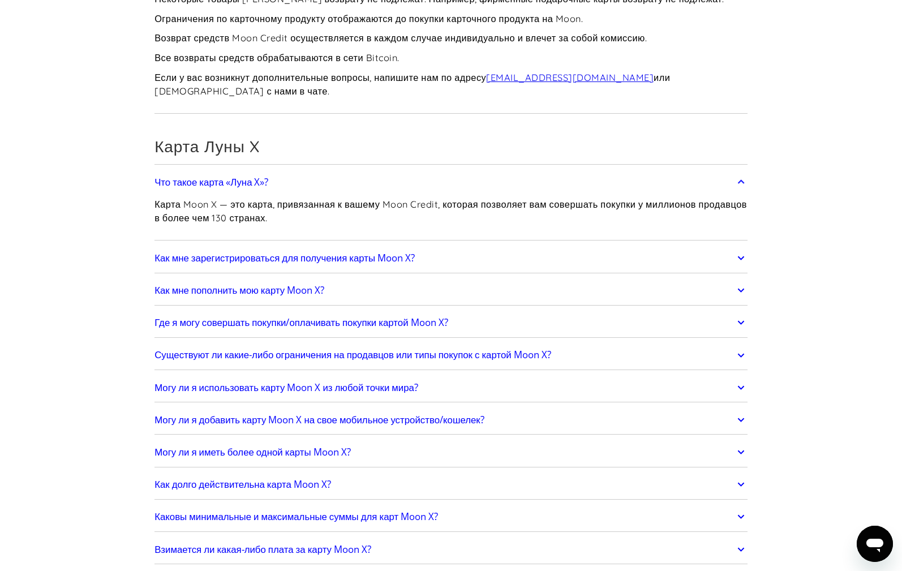
click at [404, 321] on font "Где я могу совершать покупки/оплачивать покупки картой Moon X?" at bounding box center [300, 322] width 293 height 13
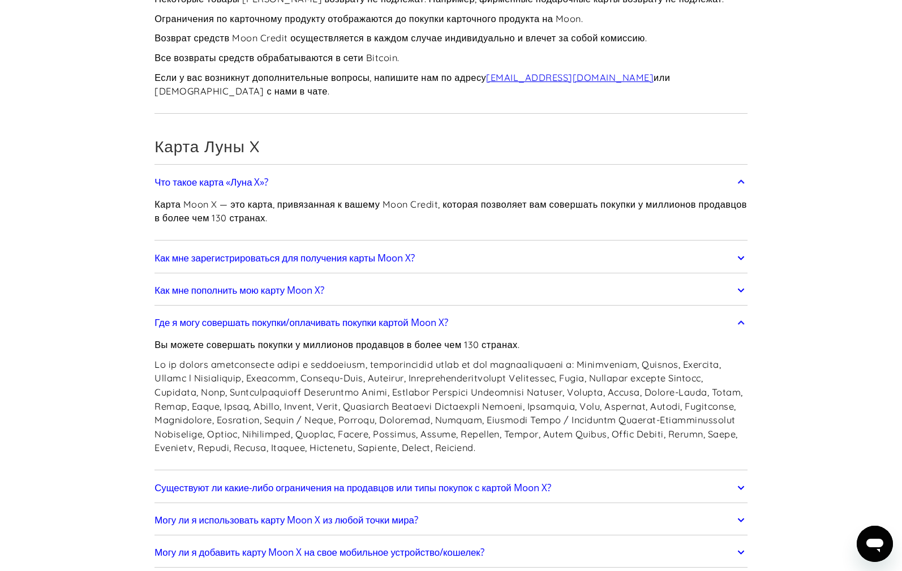
scroll to position [1584, 0]
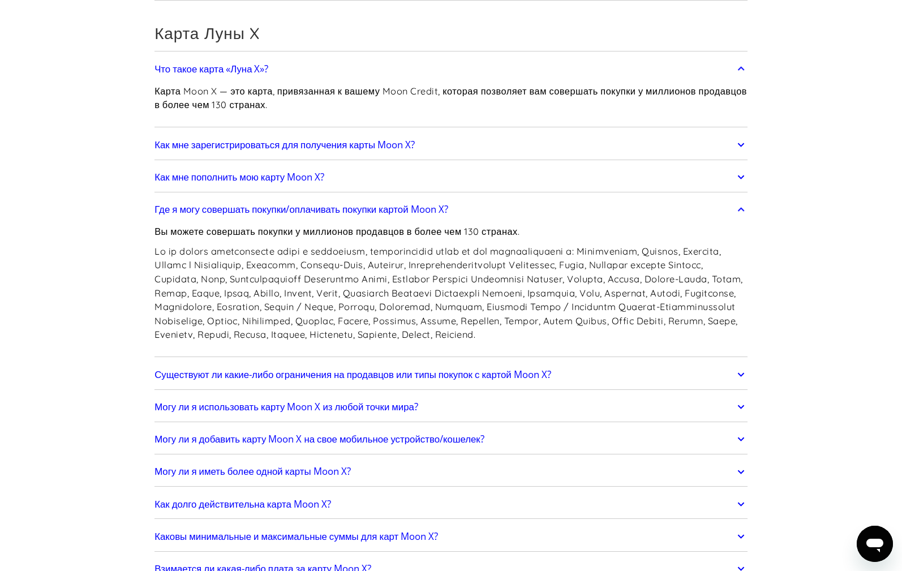
click at [360, 444] on link "Могу ли я добавить карту Moon X на свое мобильное устройство/кошелек?" at bounding box center [450, 439] width 593 height 24
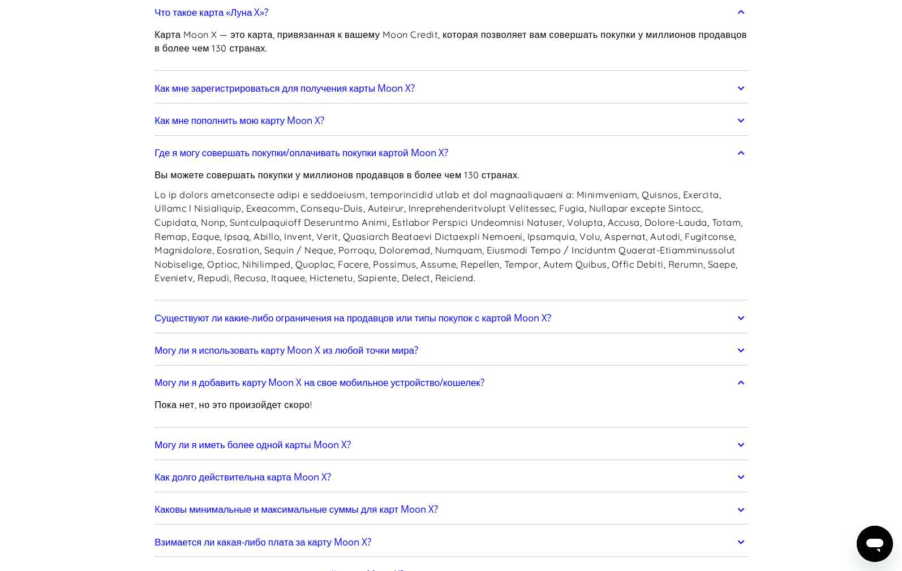
scroll to position [1697, 0]
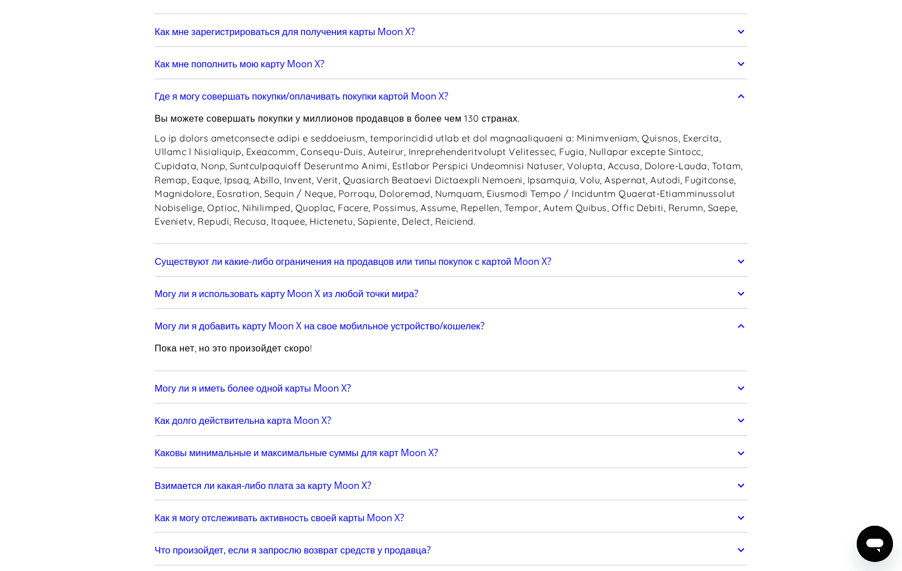
click at [350, 394] on font "Могу ли я иметь более одной карты Moon X?" at bounding box center [252, 387] width 196 height 13
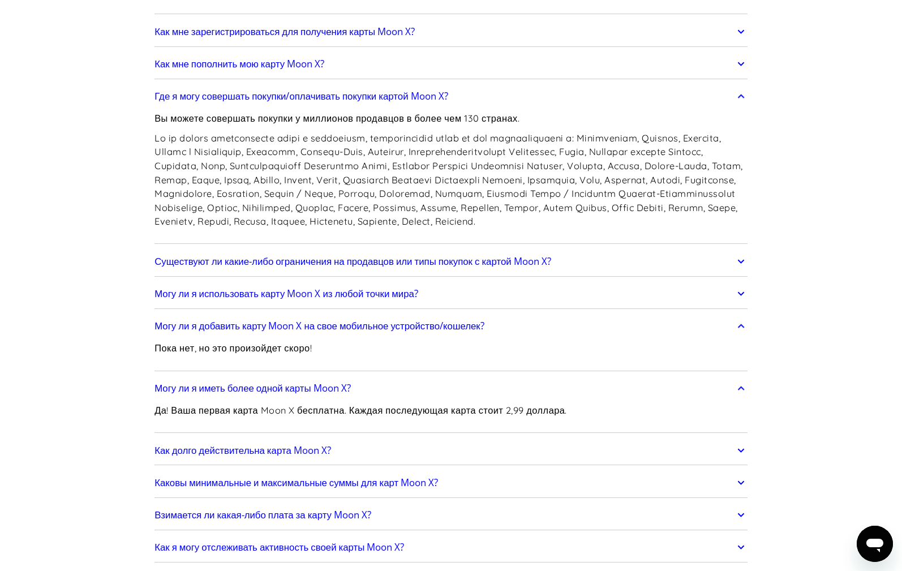
scroll to position [1754, 0]
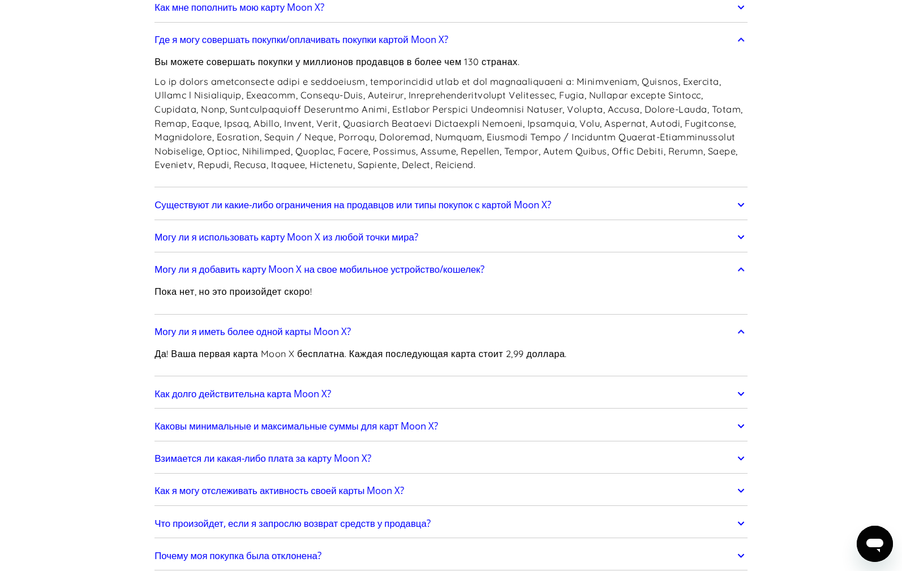
click at [260, 400] on font "Как долго действительна карта Moon X?" at bounding box center [242, 393] width 177 height 13
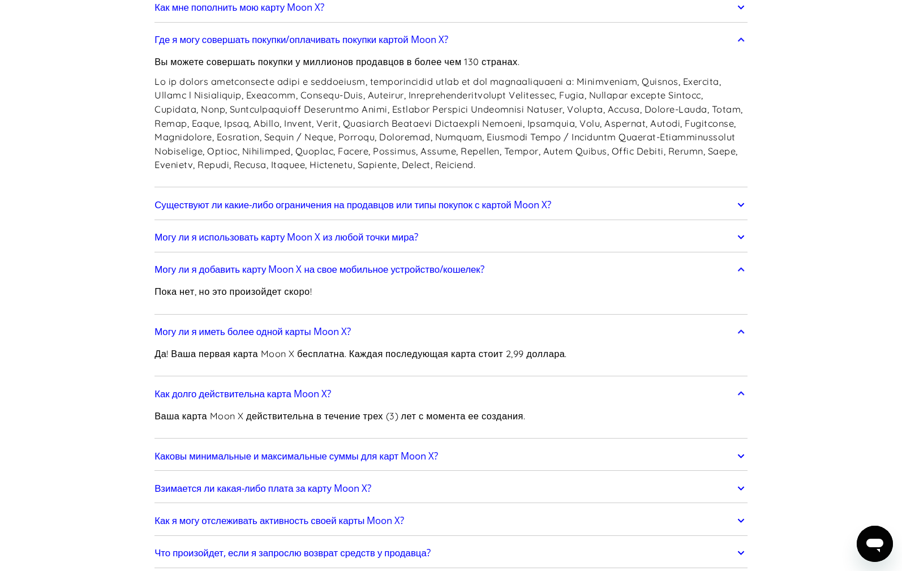
scroll to position [1810, 0]
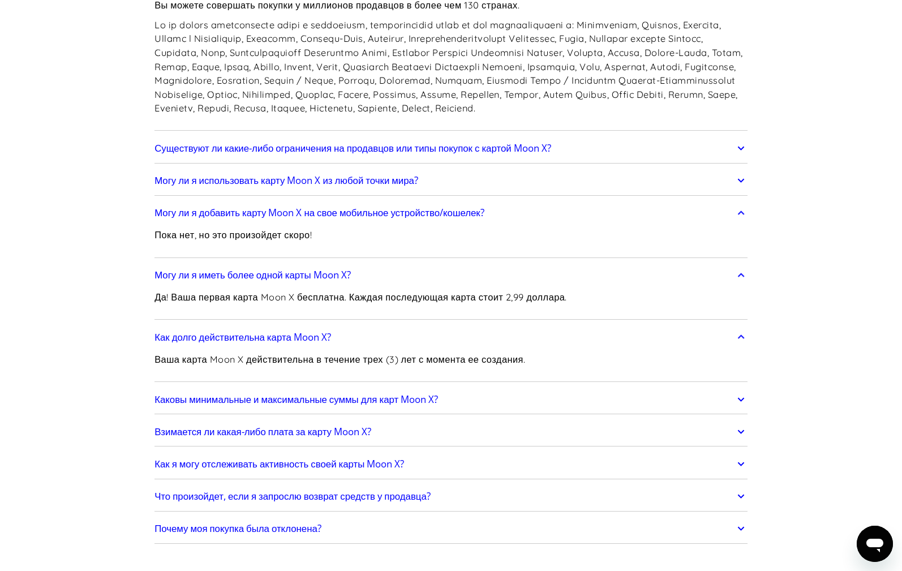
click at [200, 406] on font "Каковы минимальные и максимальные суммы для карт Moon X?" at bounding box center [295, 399] width 283 height 13
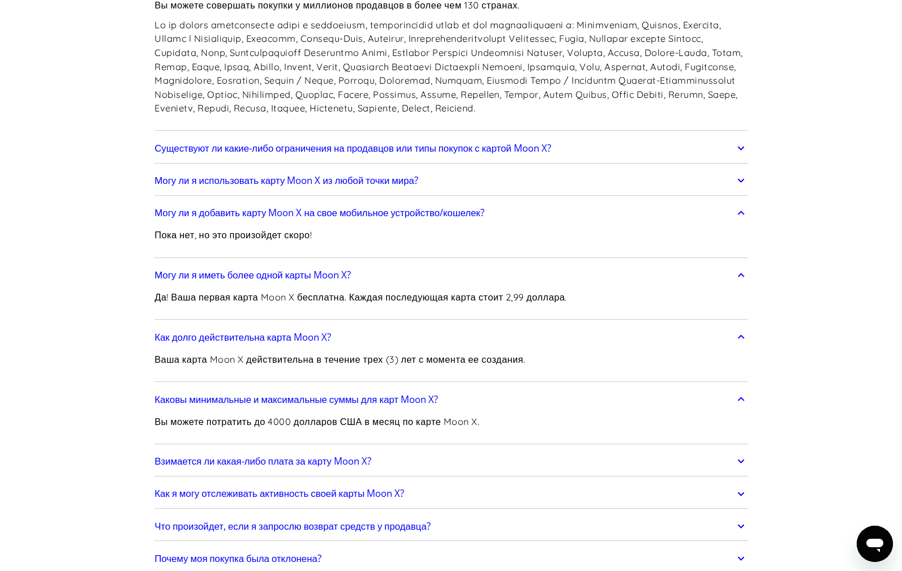
scroll to position [1867, 0]
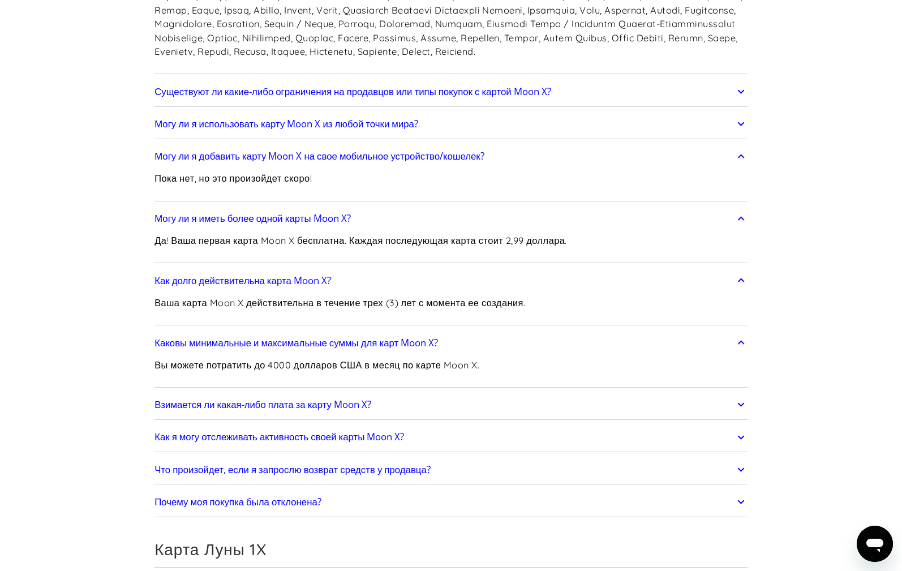
click at [302, 411] on font "Взимается ли какая-либо плата за карту Moon X?" at bounding box center [262, 404] width 217 height 13
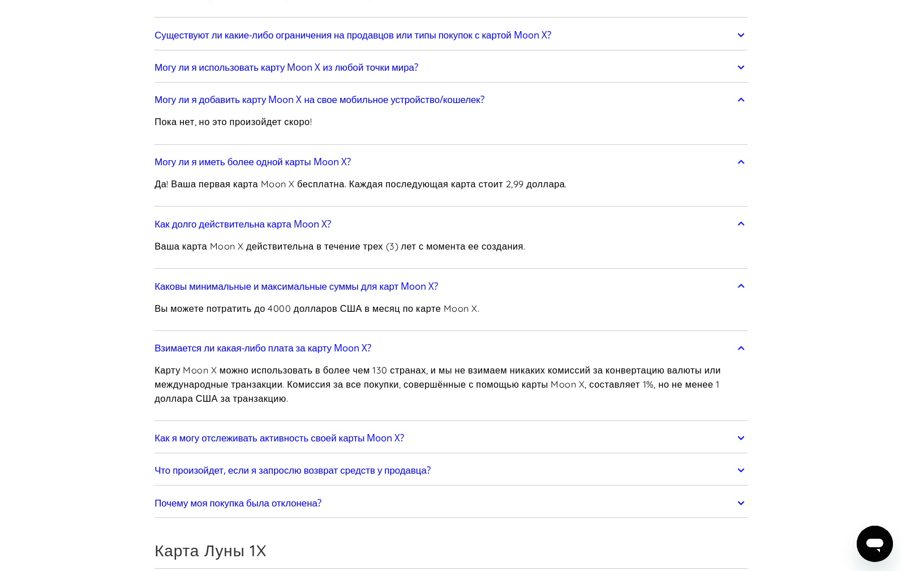
scroll to position [1980, 0]
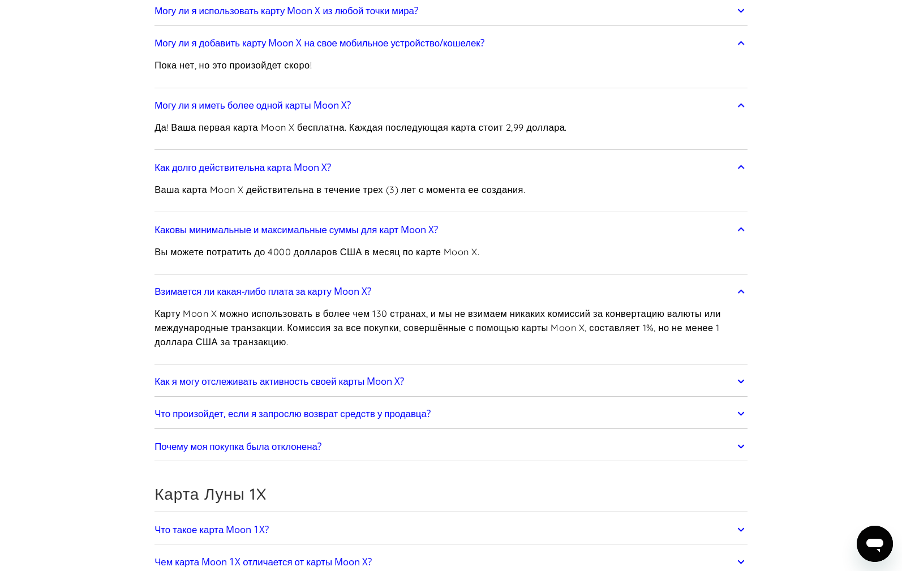
click at [294, 453] on font "Почему моя покупка была отклонена?" at bounding box center [237, 446] width 167 height 13
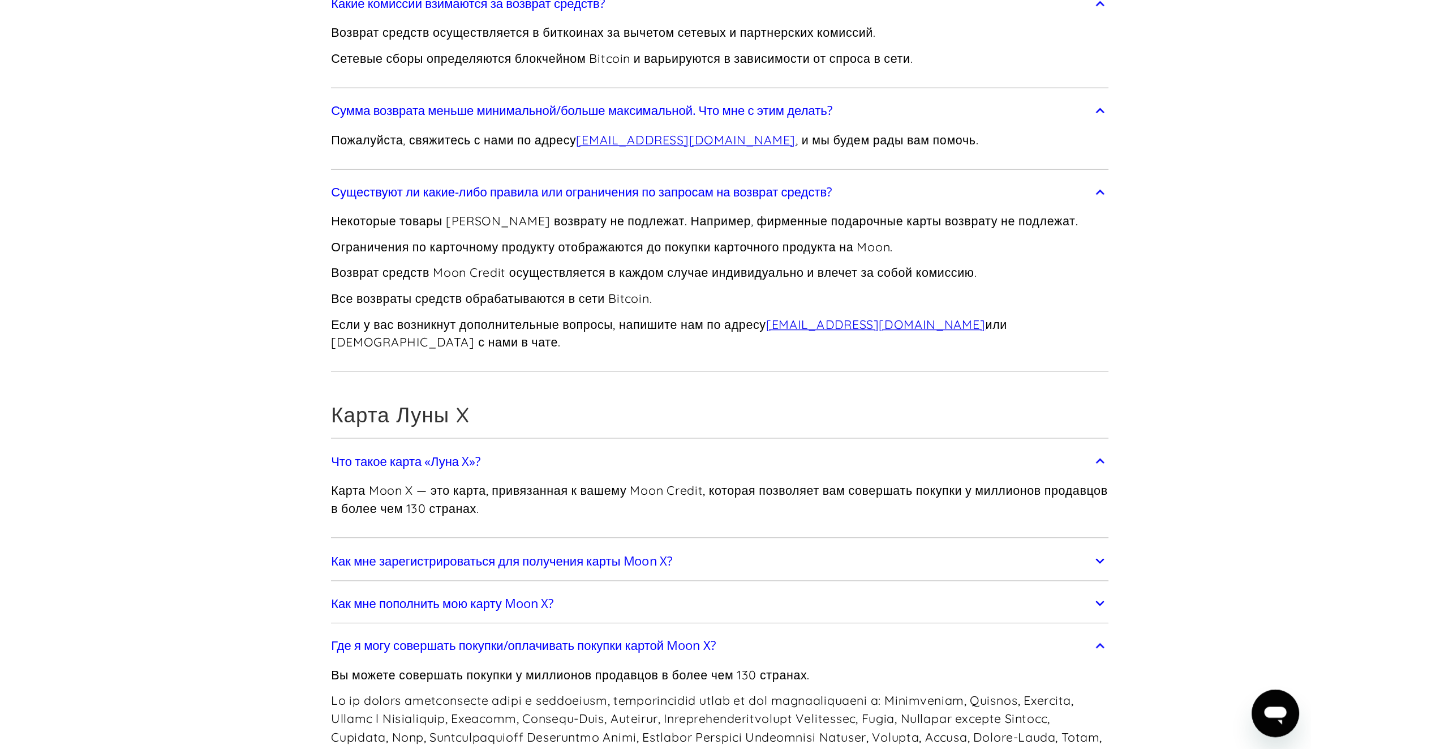
scroll to position [849, 0]
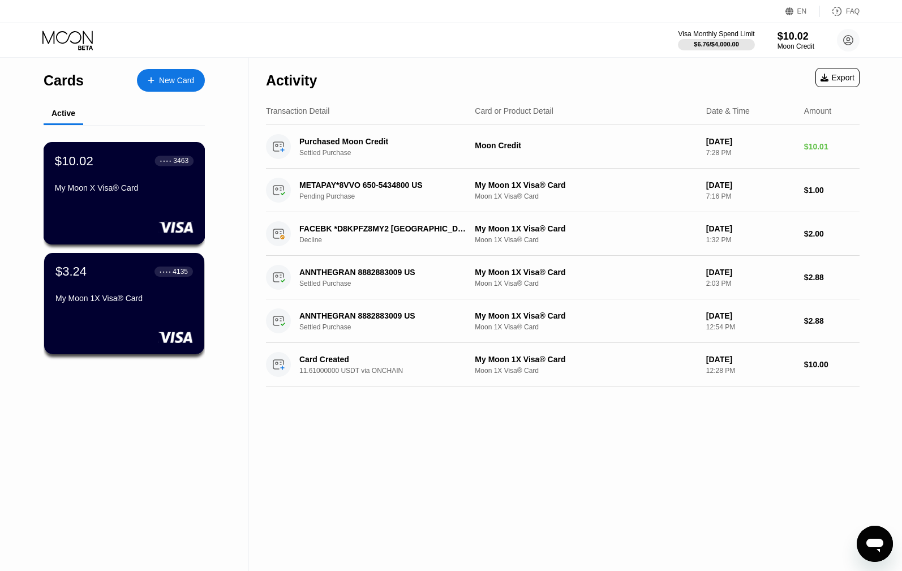
click at [71, 192] on div "My Moon X Visa® Card" at bounding box center [124, 187] width 139 height 9
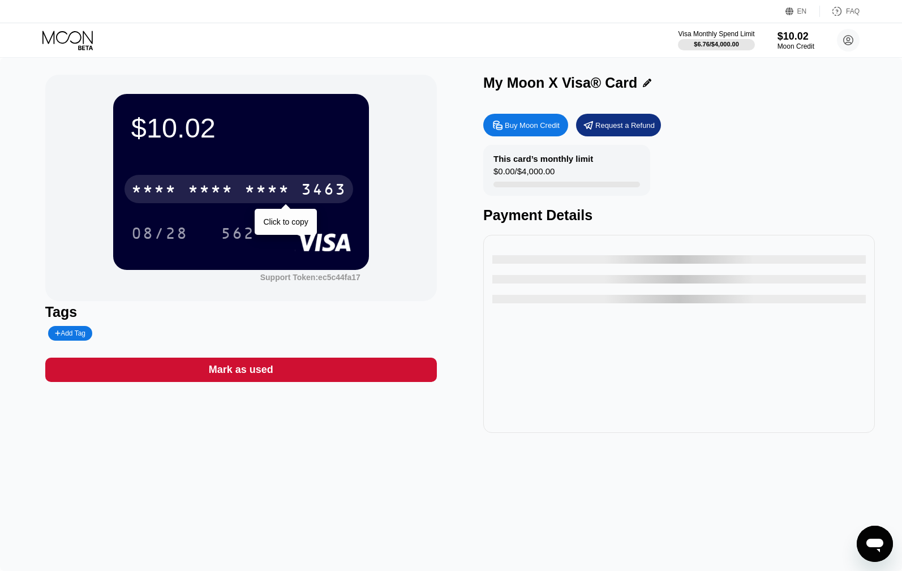
click at [186, 195] on div "* * * * * * * * * * * * 3463" at bounding box center [238, 189] width 229 height 28
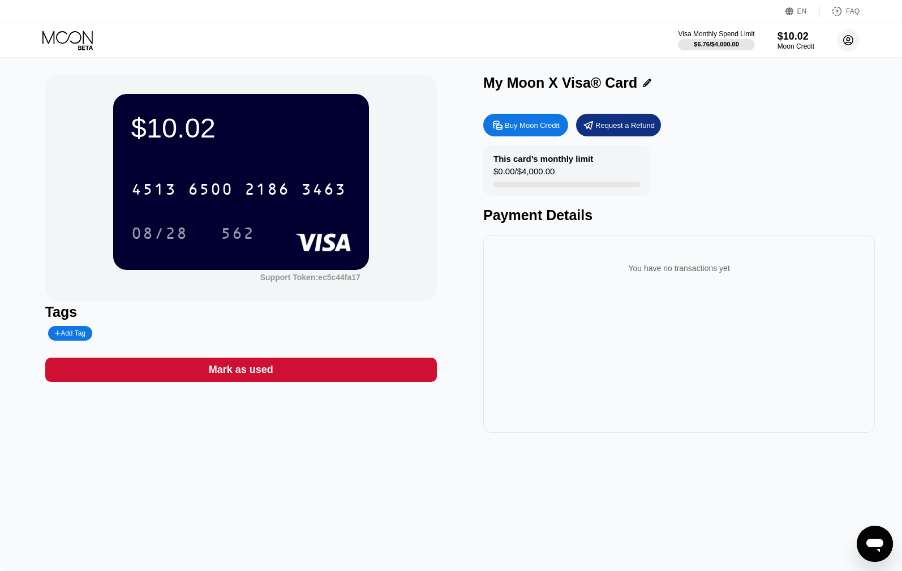
click at [851, 42] on circle at bounding box center [848, 40] width 23 height 23
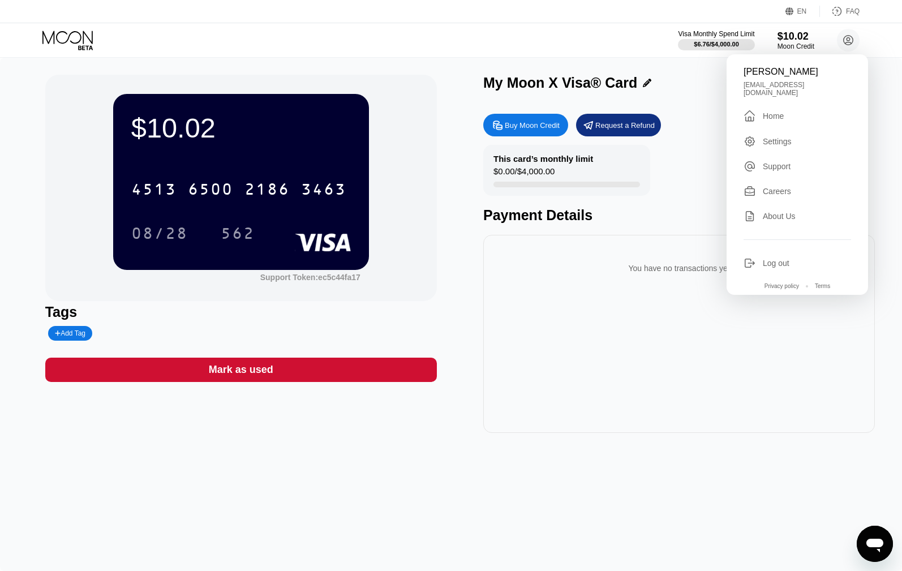
click at [534, 222] on div "Payment Details" at bounding box center [679, 215] width 392 height 16
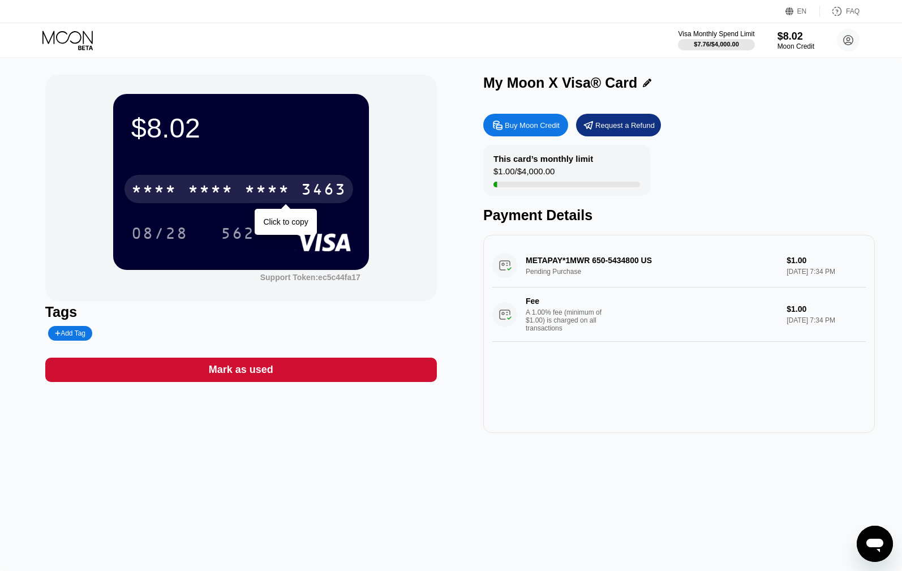
click at [144, 195] on div "* * * *" at bounding box center [153, 191] width 45 height 18
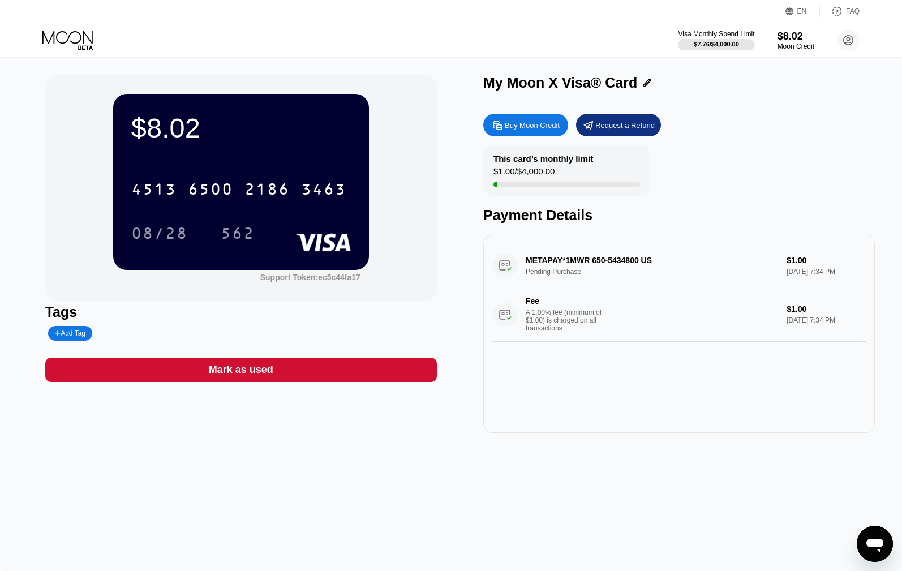
click at [64, 32] on icon at bounding box center [67, 37] width 50 height 13
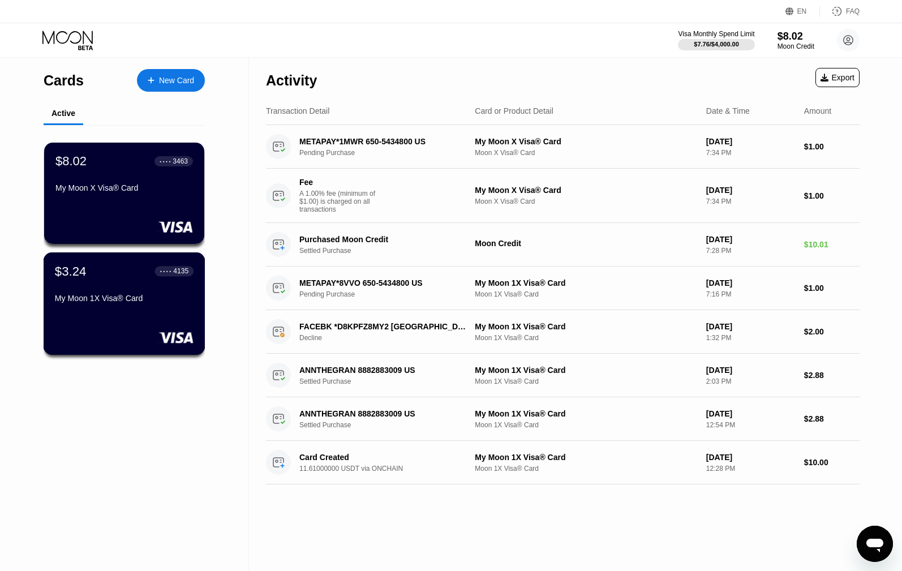
click at [106, 300] on div "My Moon 1X Visa® Card" at bounding box center [124, 298] width 139 height 9
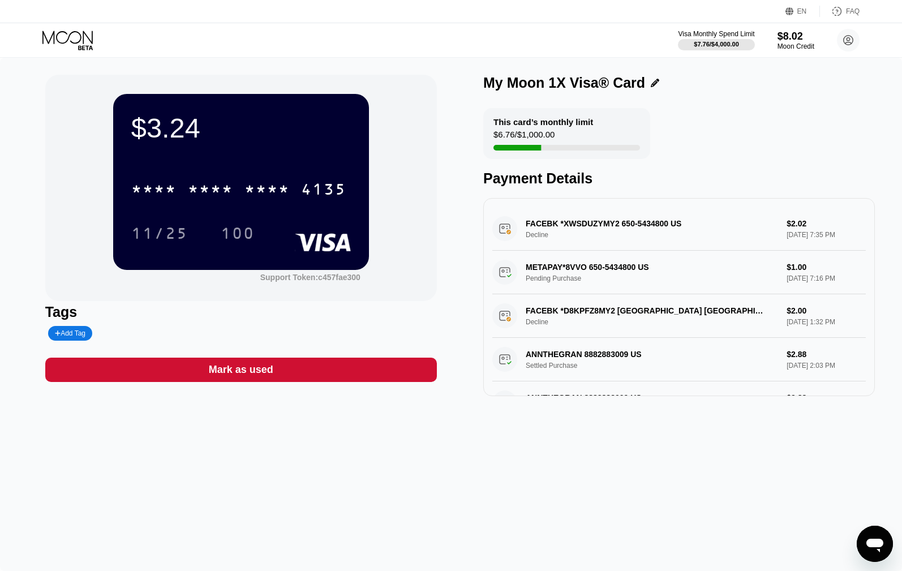
click at [152, 187] on div "* * * *" at bounding box center [153, 191] width 45 height 18
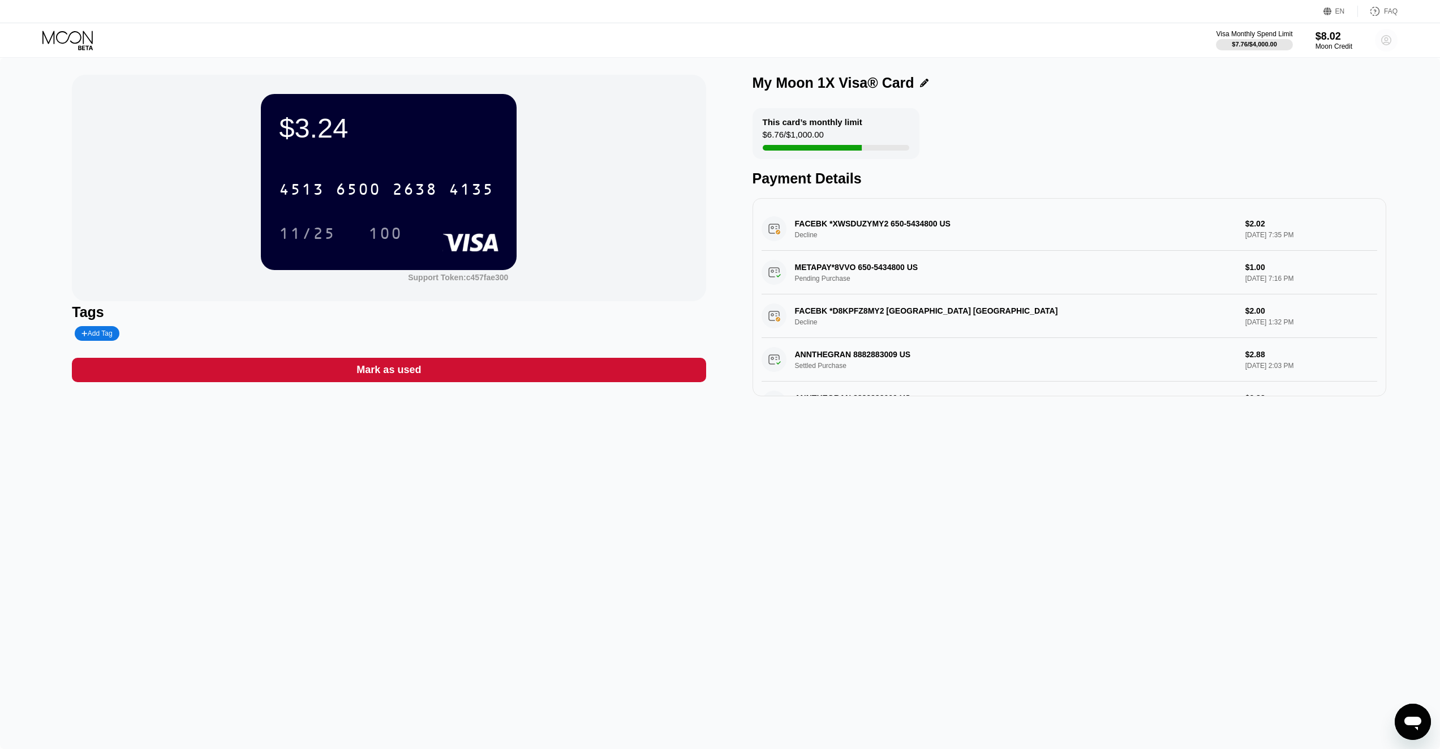
click at [910, 49] on circle at bounding box center [1386, 40] width 23 height 23
drag, startPoint x: 1017, startPoint y: 98, endPoint x: 1013, endPoint y: 69, distance: 29.2
click at [910, 97] on div "My Moon 1X Visa® Card" at bounding box center [1069, 86] width 634 height 22
click at [65, 33] on icon at bounding box center [68, 41] width 53 height 20
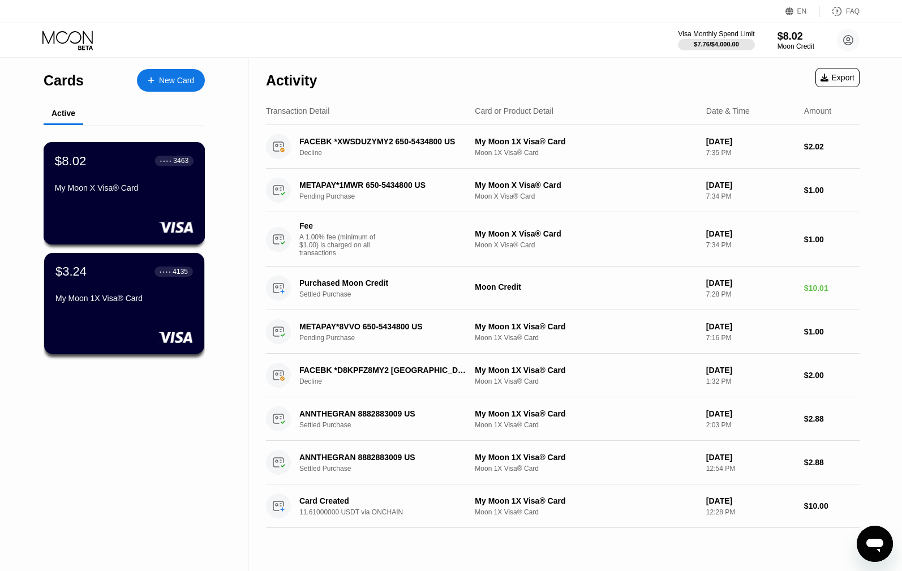
click at [113, 180] on div "$8.02 ● ● ● ● 3463 My Moon X Visa® Card" at bounding box center [124, 175] width 139 height 44
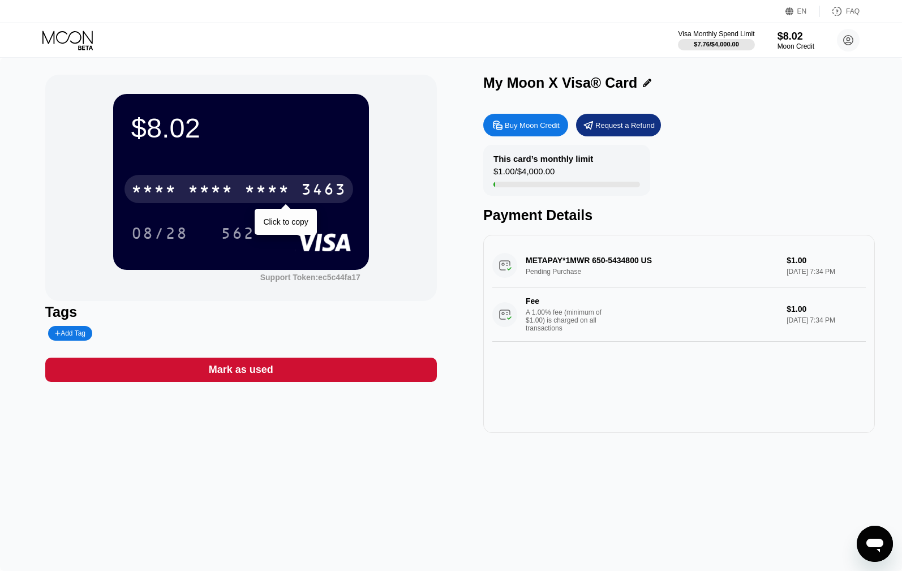
click at [169, 187] on div "* * * *" at bounding box center [153, 191] width 45 height 18
click at [183, 193] on div "4513 6500 2186 3463" at bounding box center [238, 189] width 229 height 28
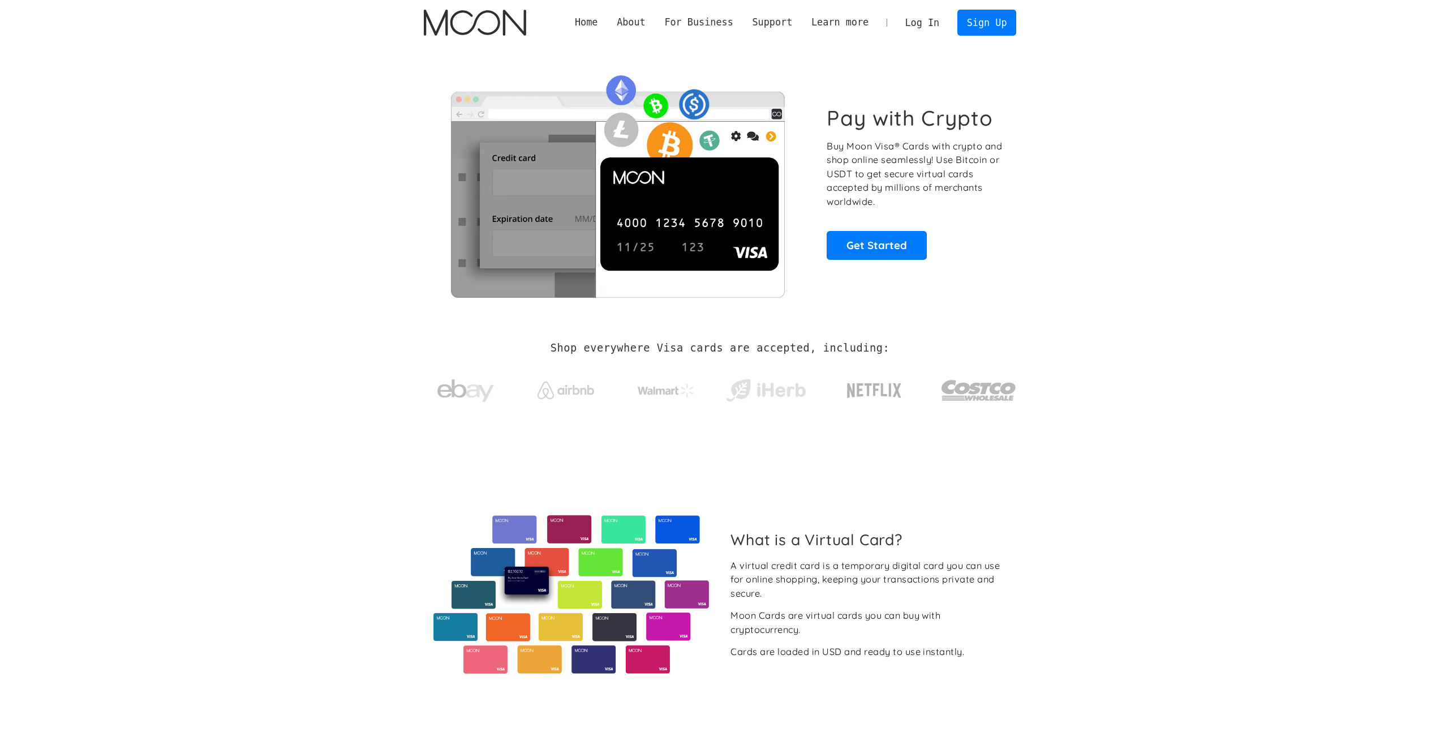
click at [919, 23] on link "Log In" at bounding box center [922, 22] width 53 height 25
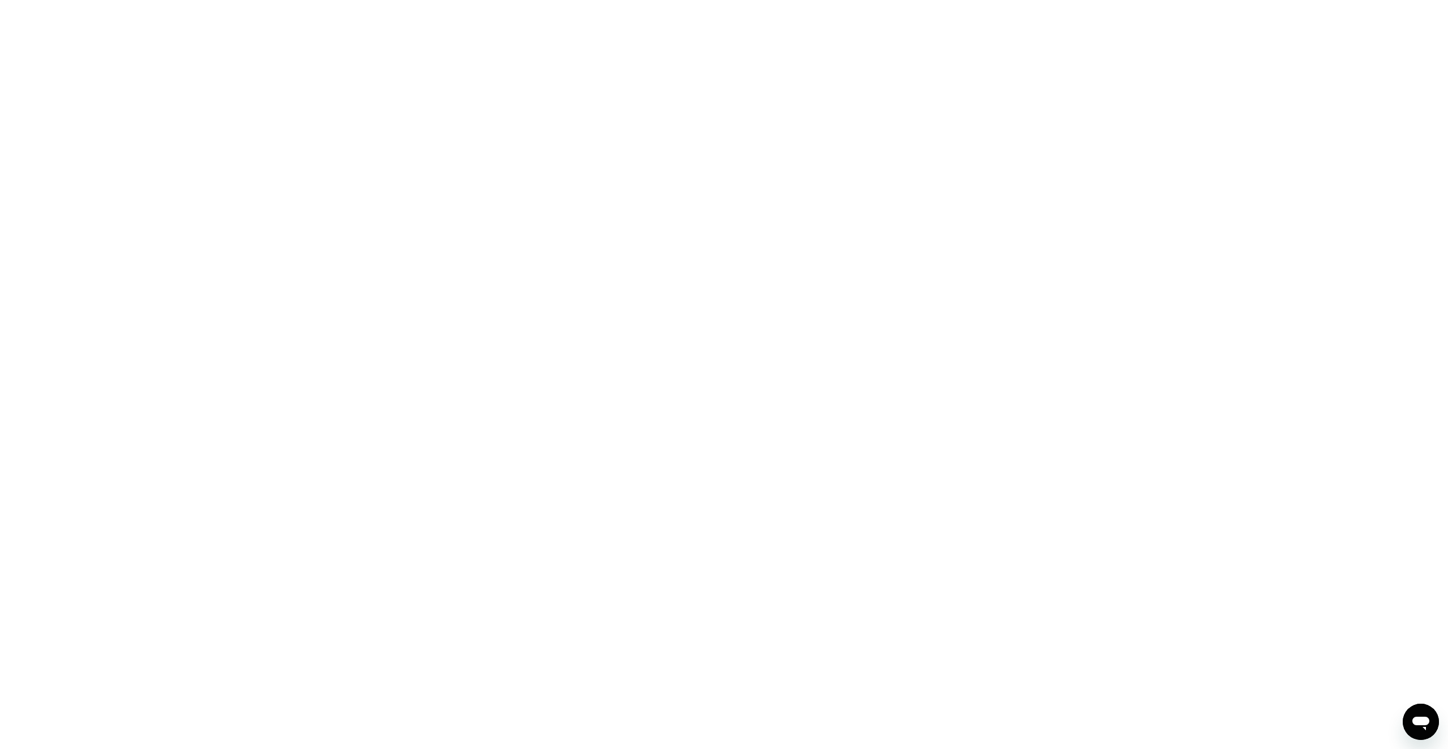
click at [89, 64] on div at bounding box center [724, 374] width 1448 height 749
drag, startPoint x: 87, startPoint y: 62, endPoint x: 63, endPoint y: 27, distance: 42.8
click at [86, 62] on div at bounding box center [724, 374] width 1448 height 749
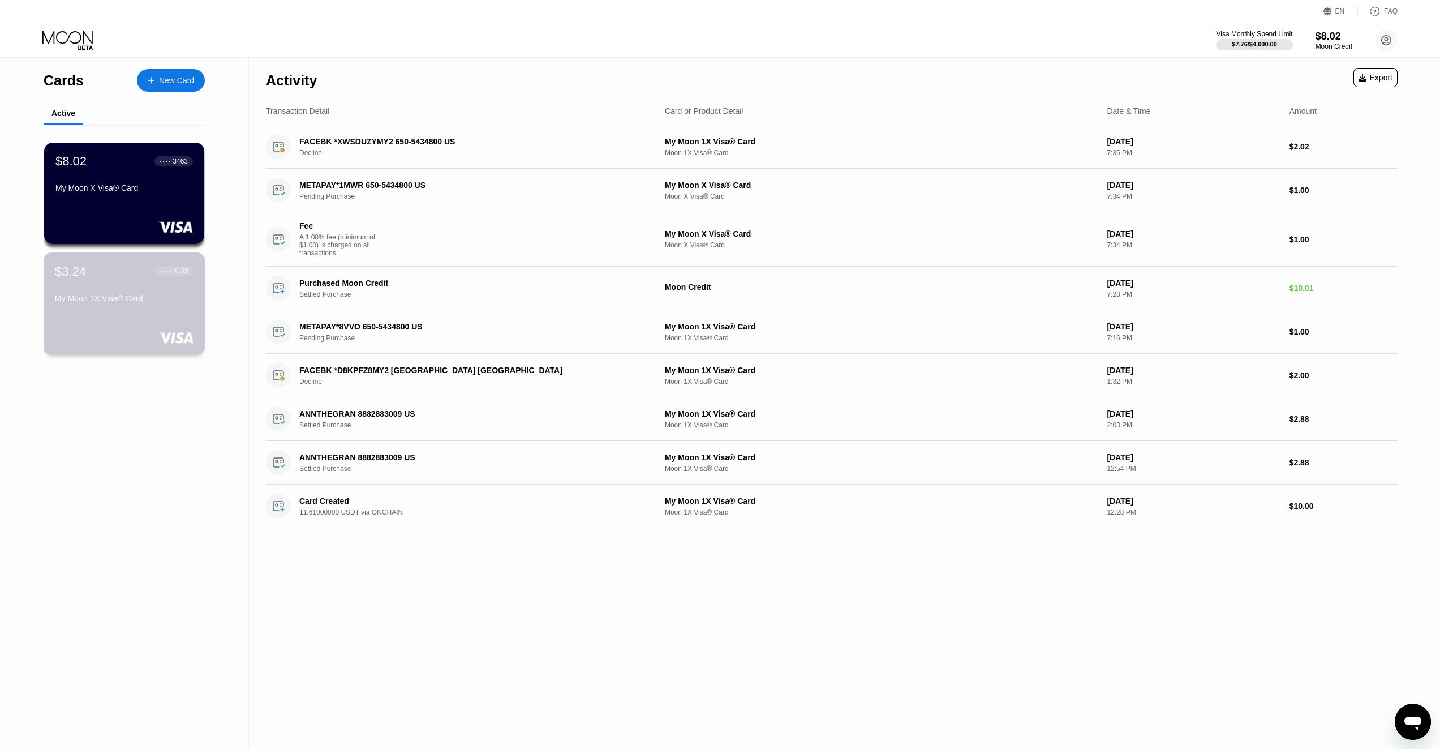
click at [87, 278] on div "$3.24 ● ● ● ● 4135" at bounding box center [124, 271] width 139 height 15
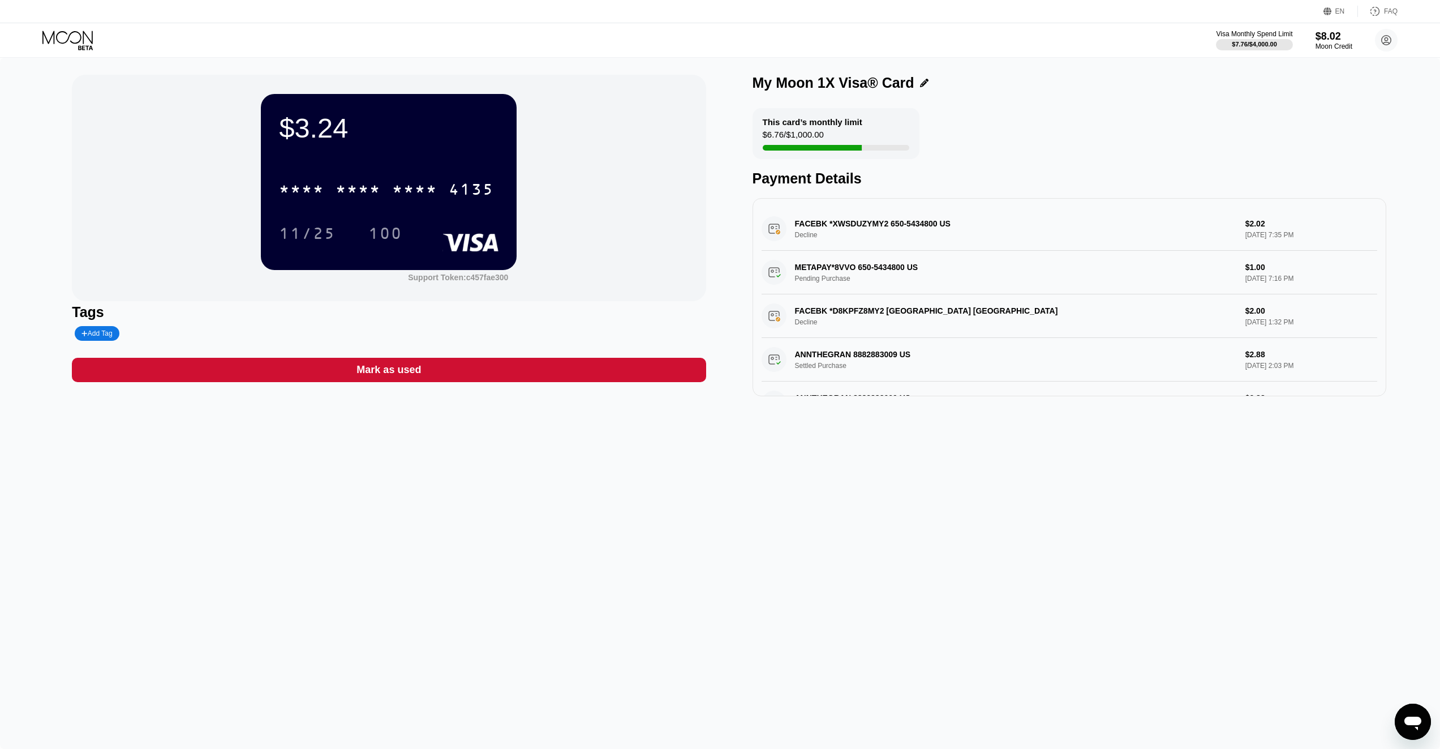
click at [68, 41] on icon at bounding box center [68, 41] width 53 height 20
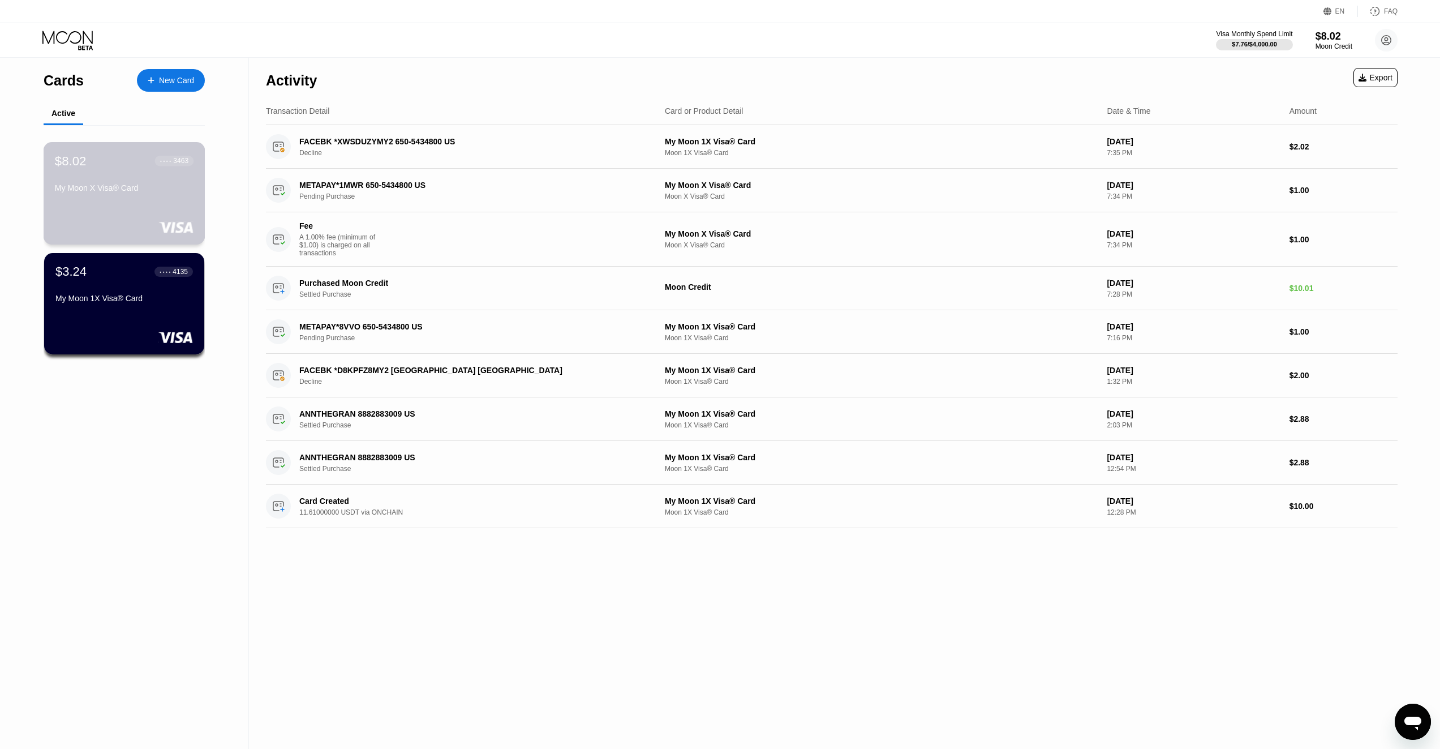
click at [113, 168] on div "$8.02 ● ● ● ● 3463" at bounding box center [124, 160] width 139 height 15
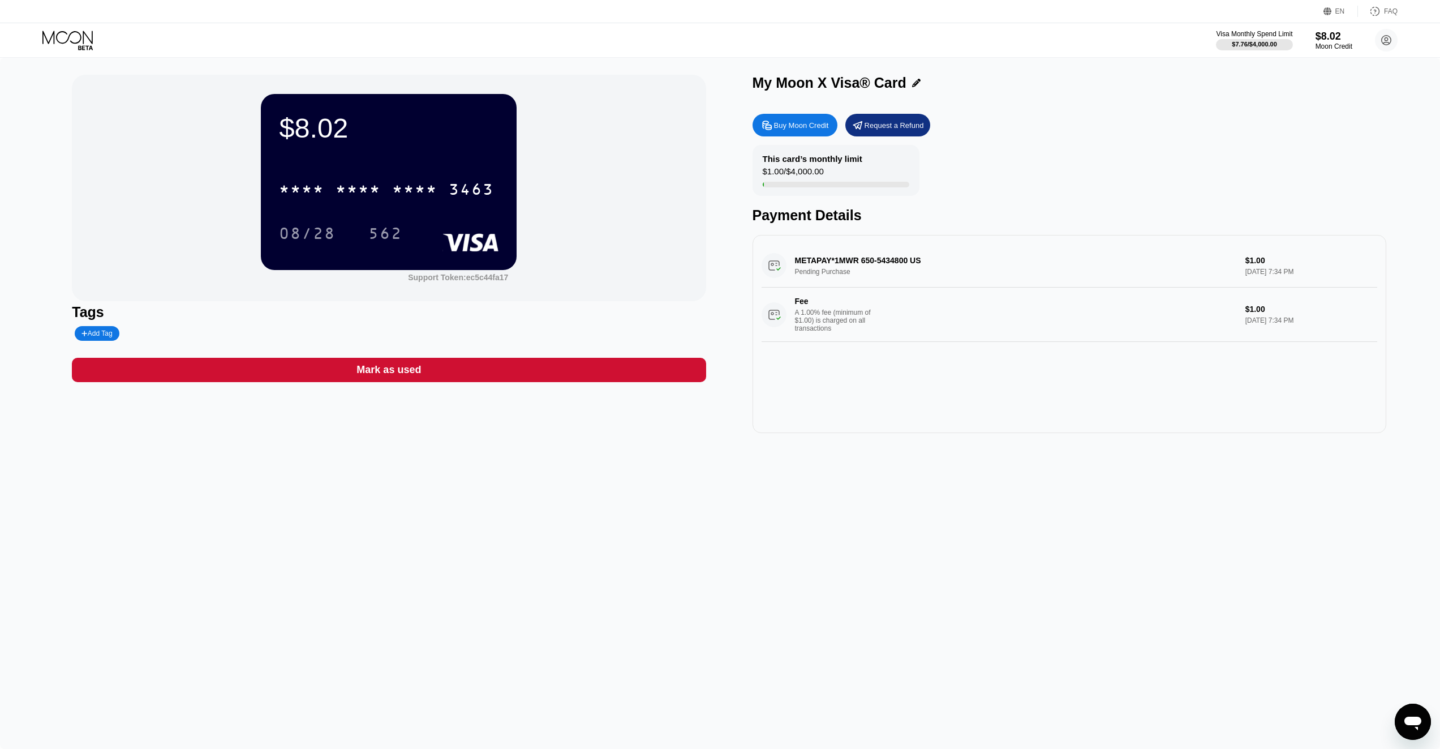
click at [410, 366] on div "Mark as used" at bounding box center [389, 370] width 634 height 24
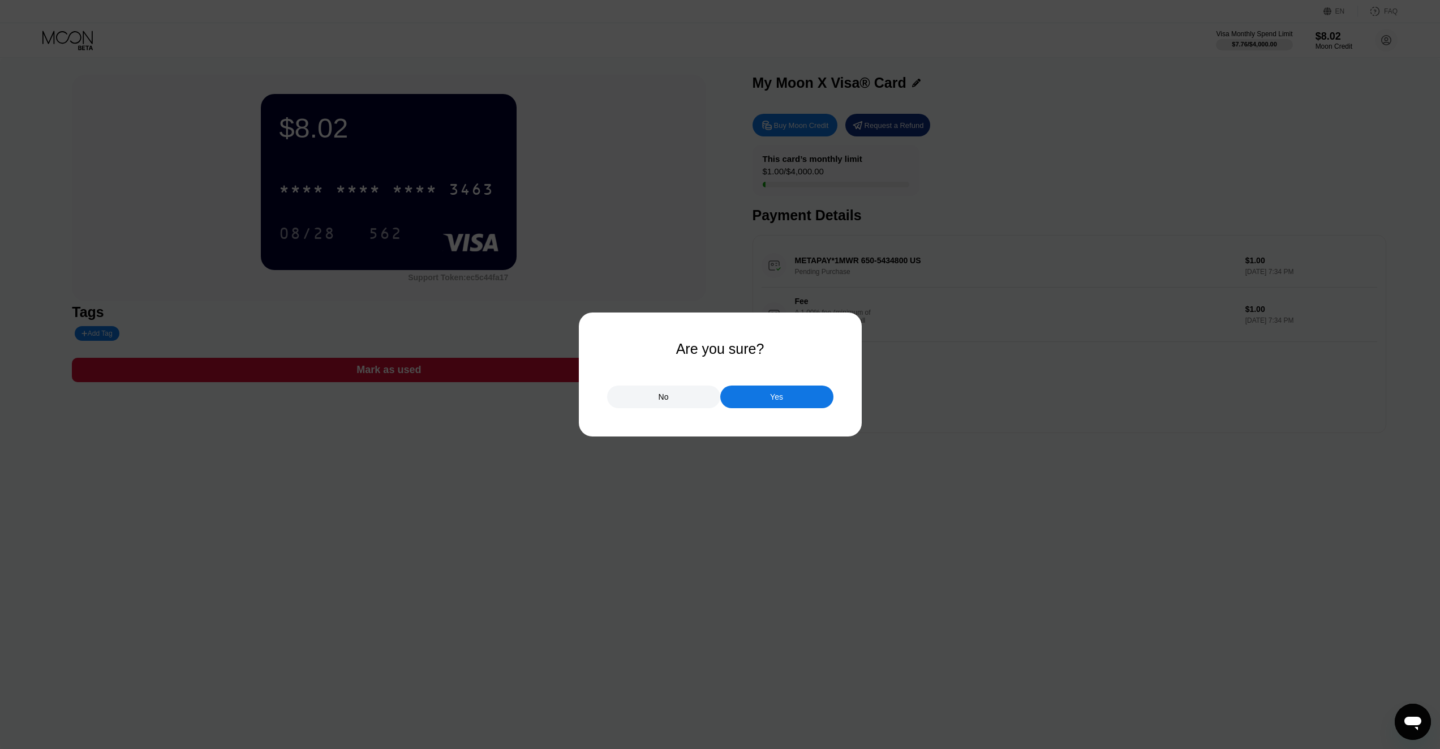
click at [782, 402] on div "Yes" at bounding box center [776, 397] width 13 height 10
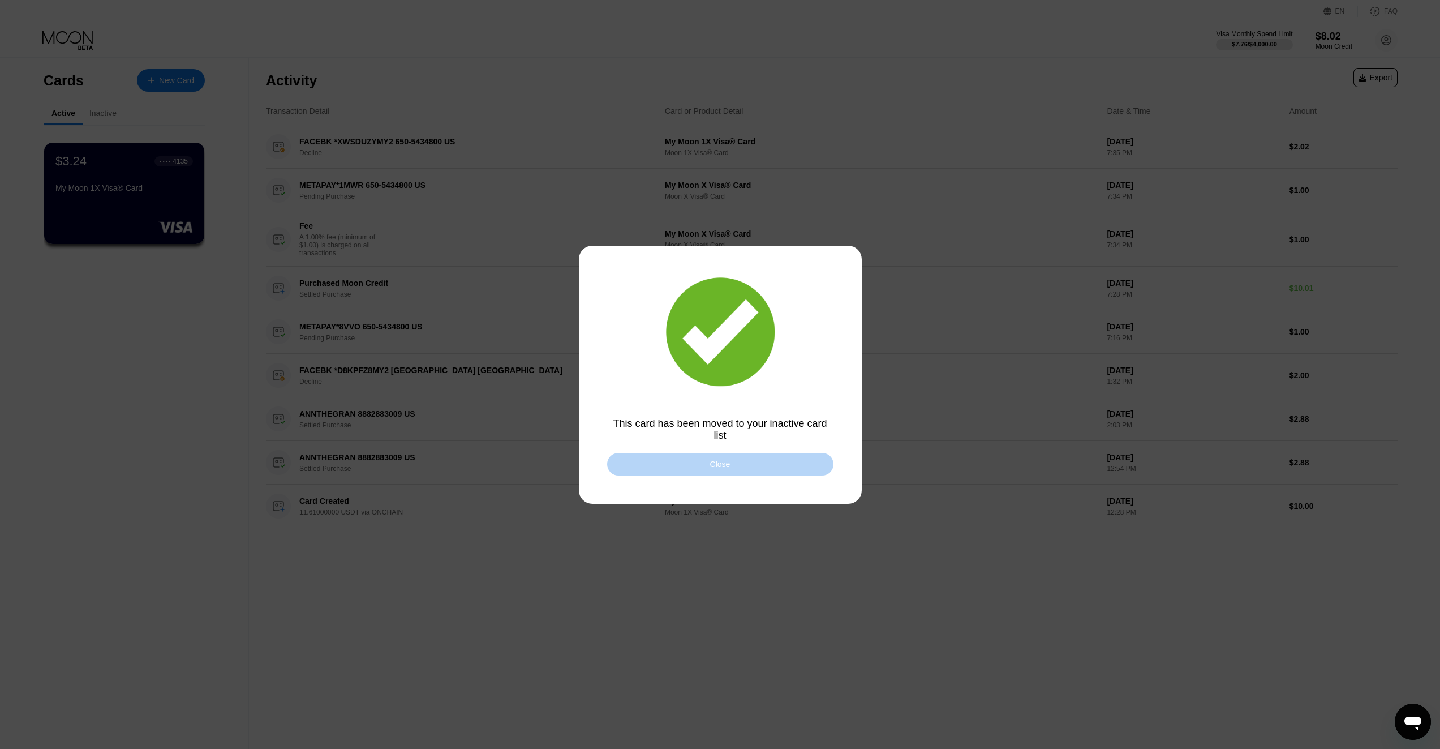
click at [750, 461] on div "Close" at bounding box center [720, 464] width 226 height 23
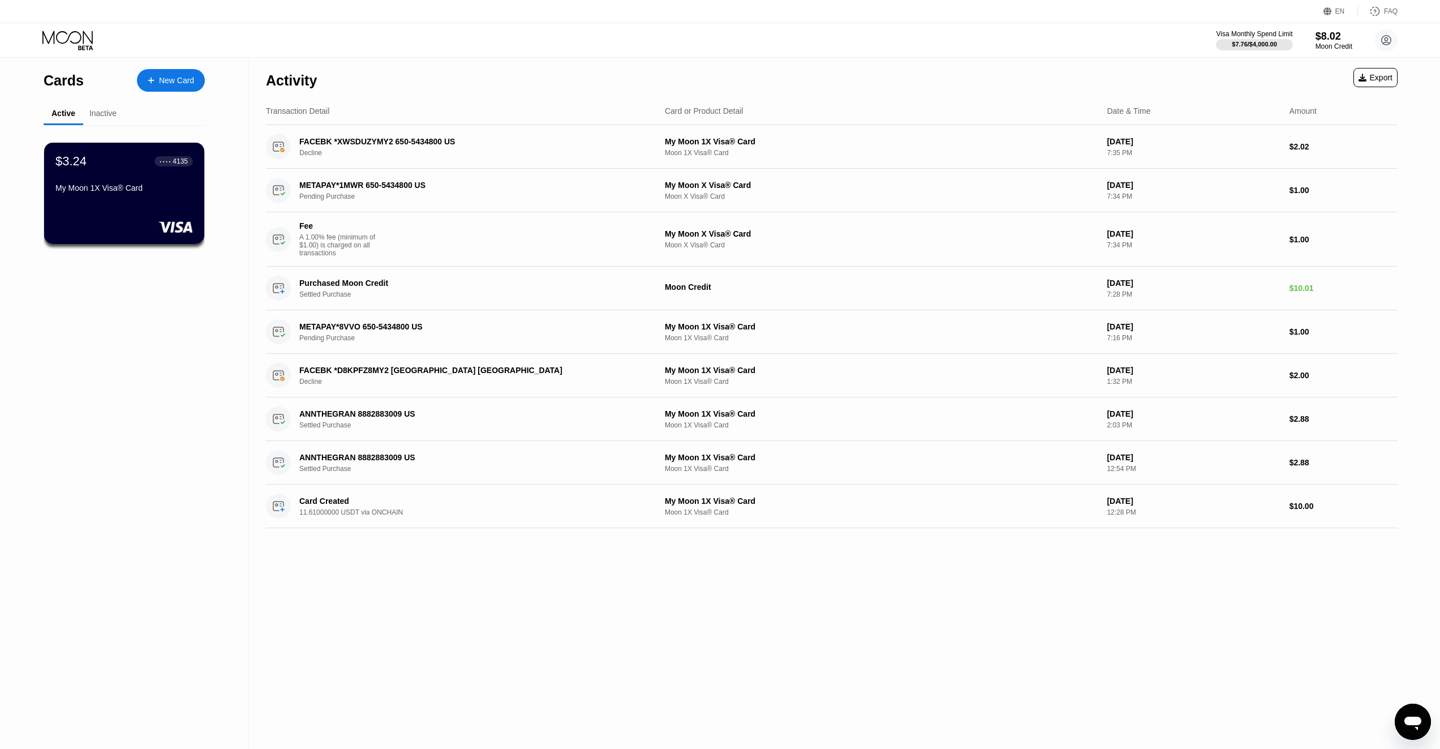
click at [72, 45] on icon at bounding box center [68, 41] width 53 height 20
click at [63, 37] on icon at bounding box center [68, 41] width 53 height 20
click at [102, 113] on div "Inactive" at bounding box center [102, 113] width 27 height 9
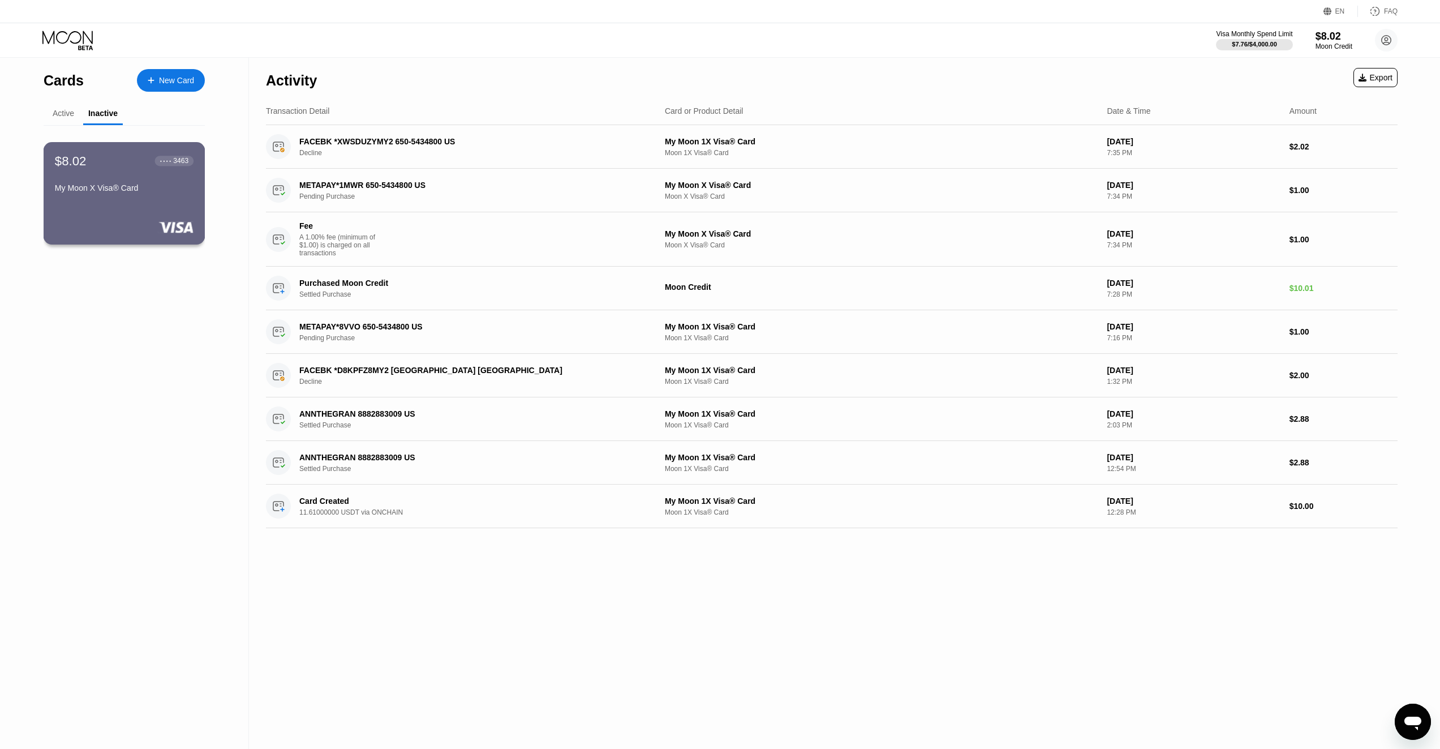
click at [108, 205] on div "$8.02 ● ● ● ● 3463 My Moon X Visa® Card" at bounding box center [125, 193] width 162 height 102
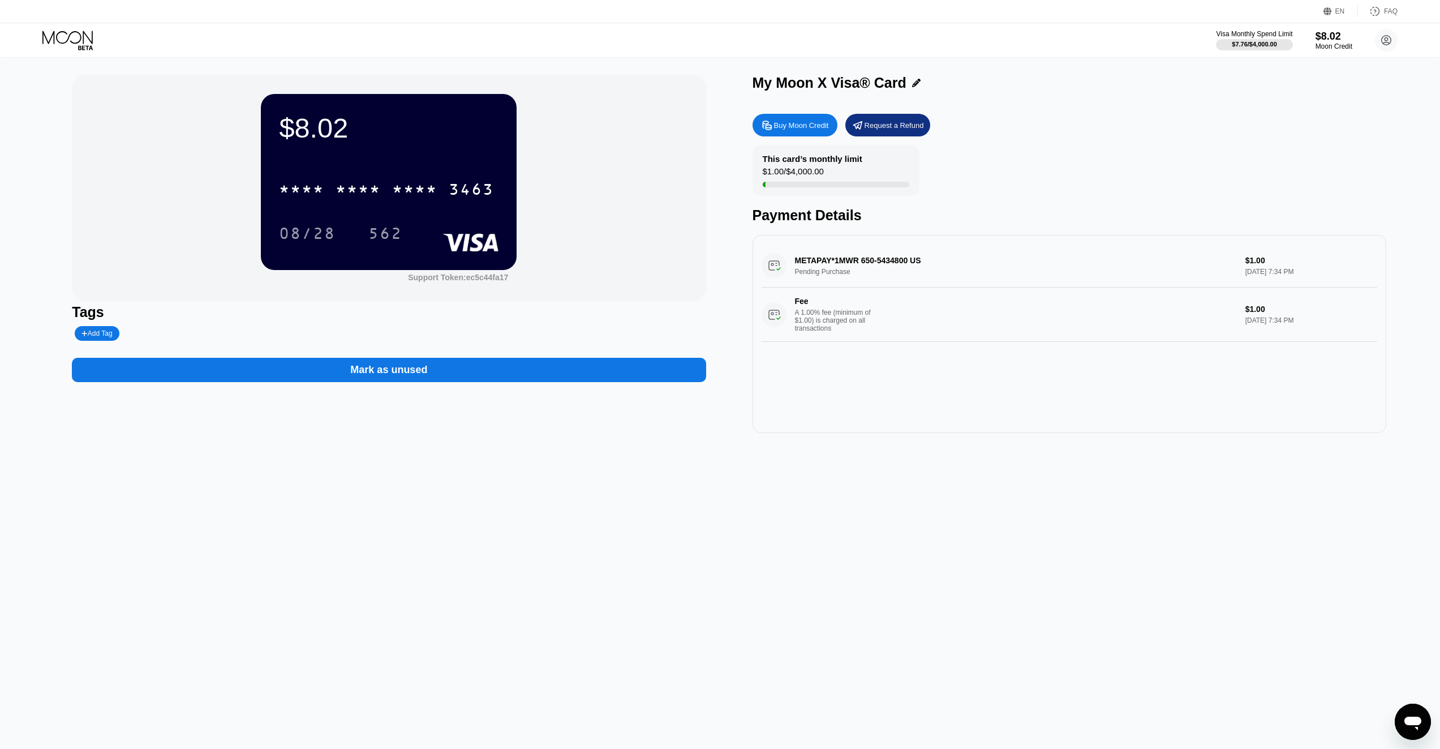
click at [388, 371] on div "Mark as unused" at bounding box center [388, 369] width 77 height 13
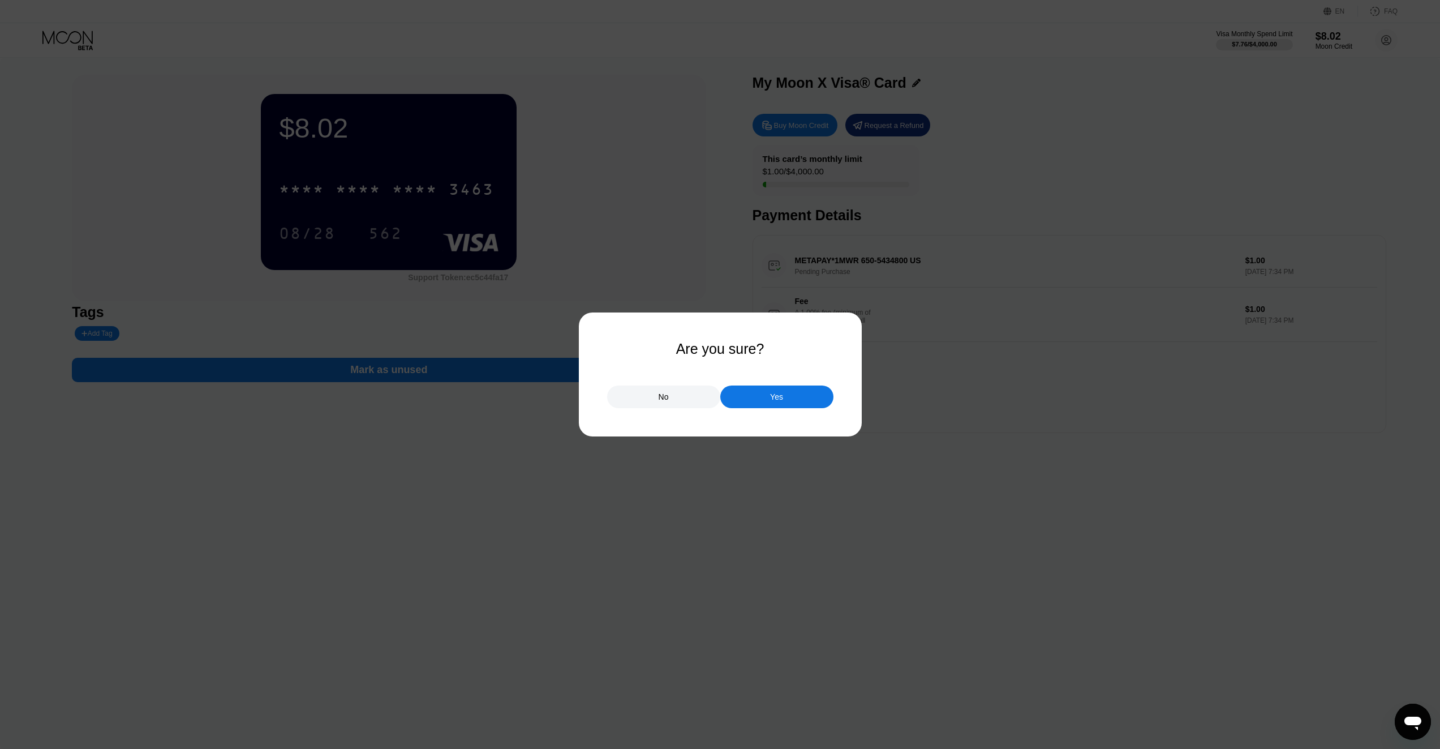
click at [759, 403] on div "Yes" at bounding box center [776, 396] width 113 height 23
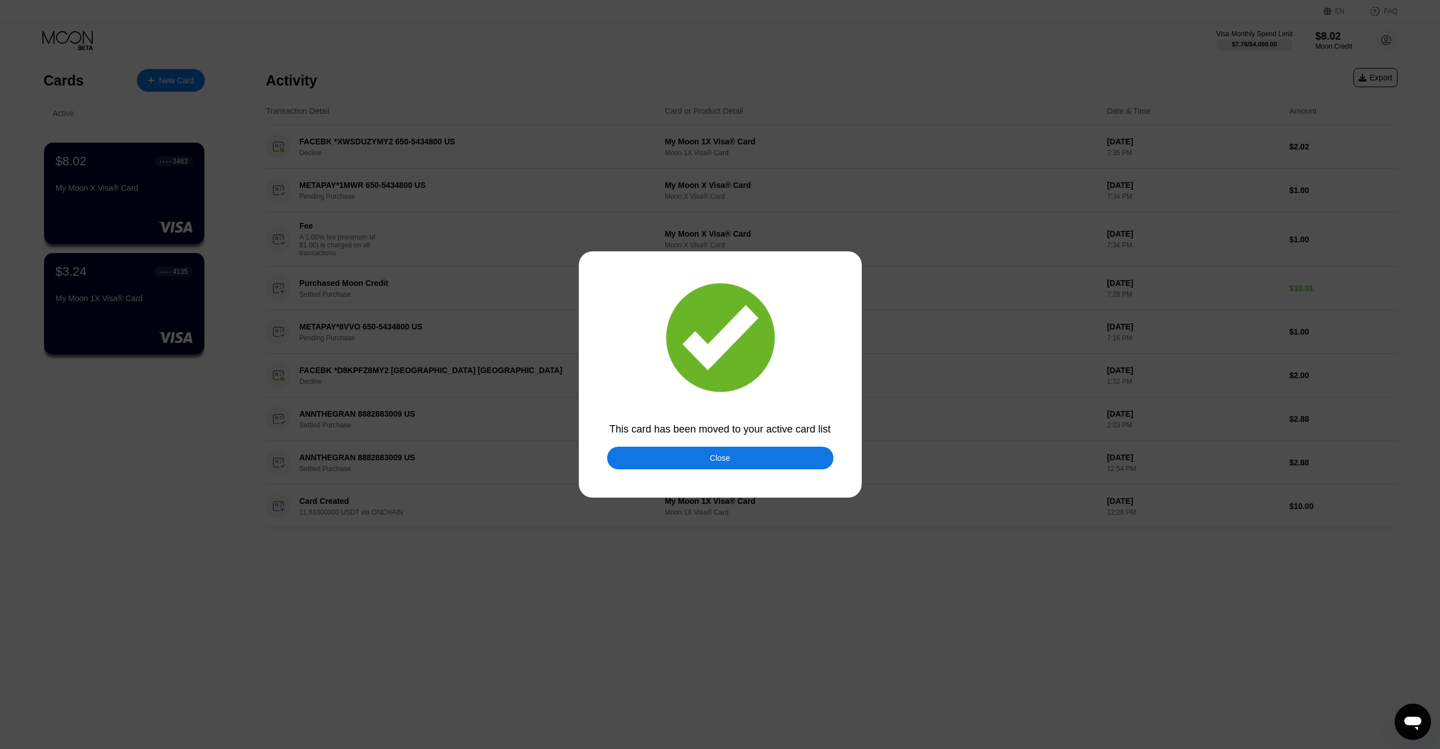
click at [51, 99] on div at bounding box center [724, 374] width 1448 height 749
click at [126, 294] on div at bounding box center [724, 374] width 1448 height 749
drag, startPoint x: 713, startPoint y: 460, endPoint x: 589, endPoint y: 408, distance: 134.4
click at [712, 460] on div "Close" at bounding box center [720, 457] width 20 height 9
click at [713, 450] on div "Close" at bounding box center [720, 457] width 226 height 23
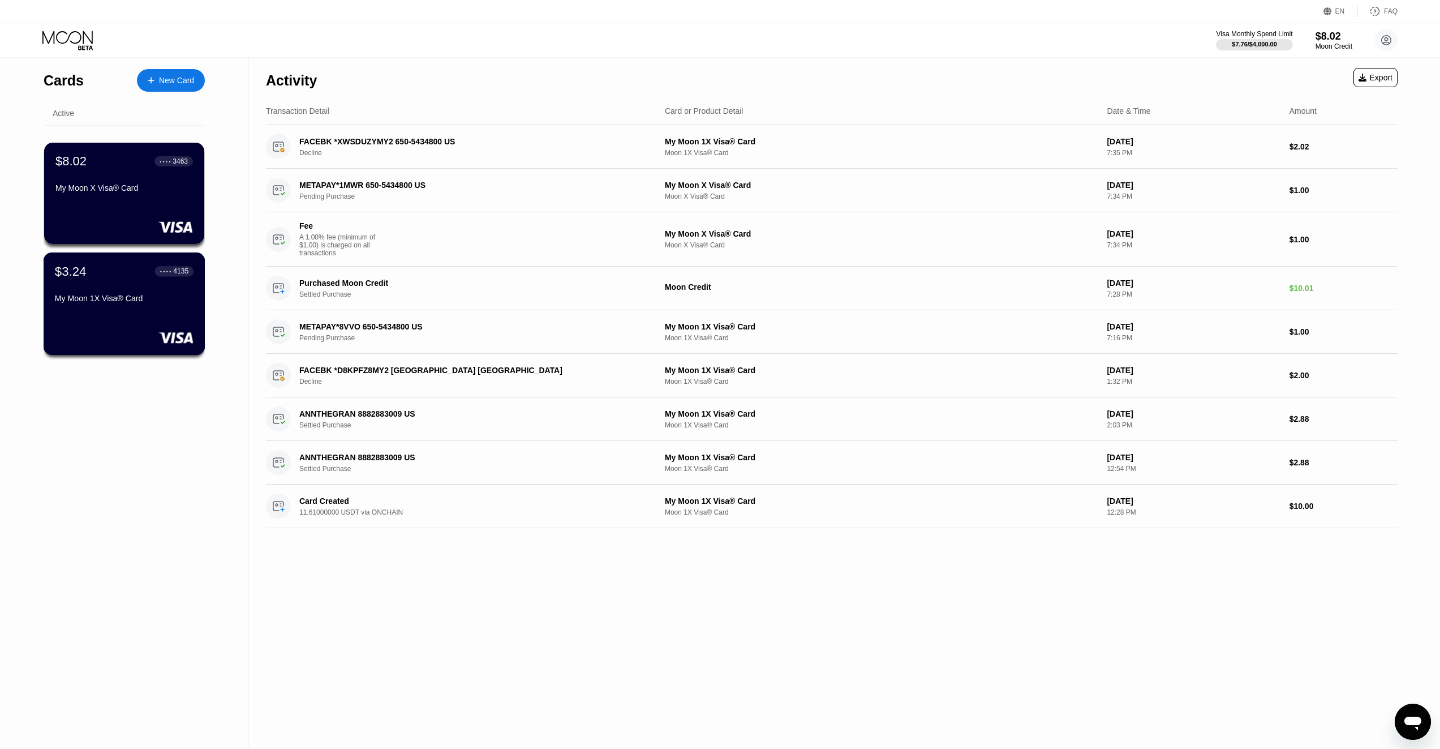
drag, startPoint x: 119, startPoint y: 321, endPoint x: 194, endPoint y: 318, distance: 75.3
click at [119, 321] on div "$3.24 ● ● ● ● 4135 My Moon 1X Visa® Card" at bounding box center [125, 303] width 162 height 102
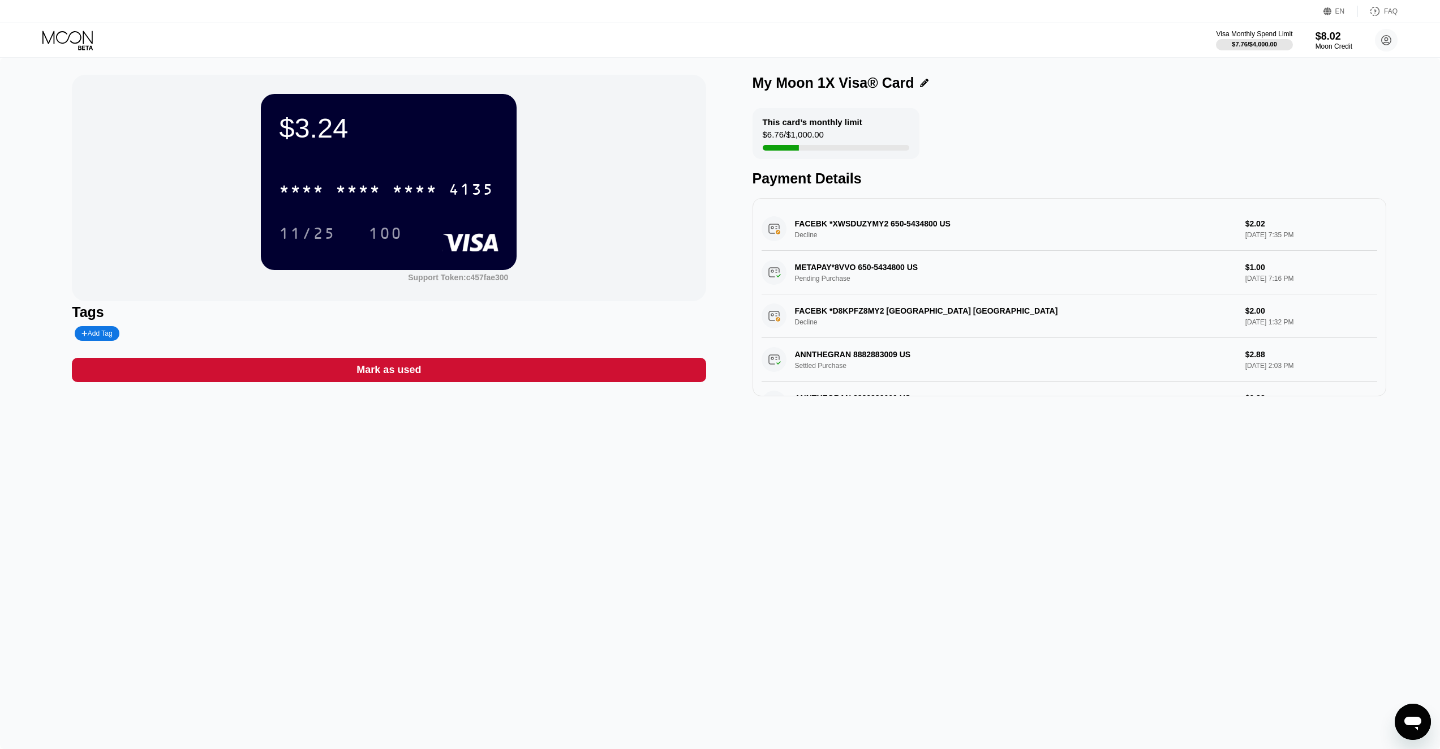
click at [433, 379] on div "Mark as used" at bounding box center [389, 370] width 634 height 24
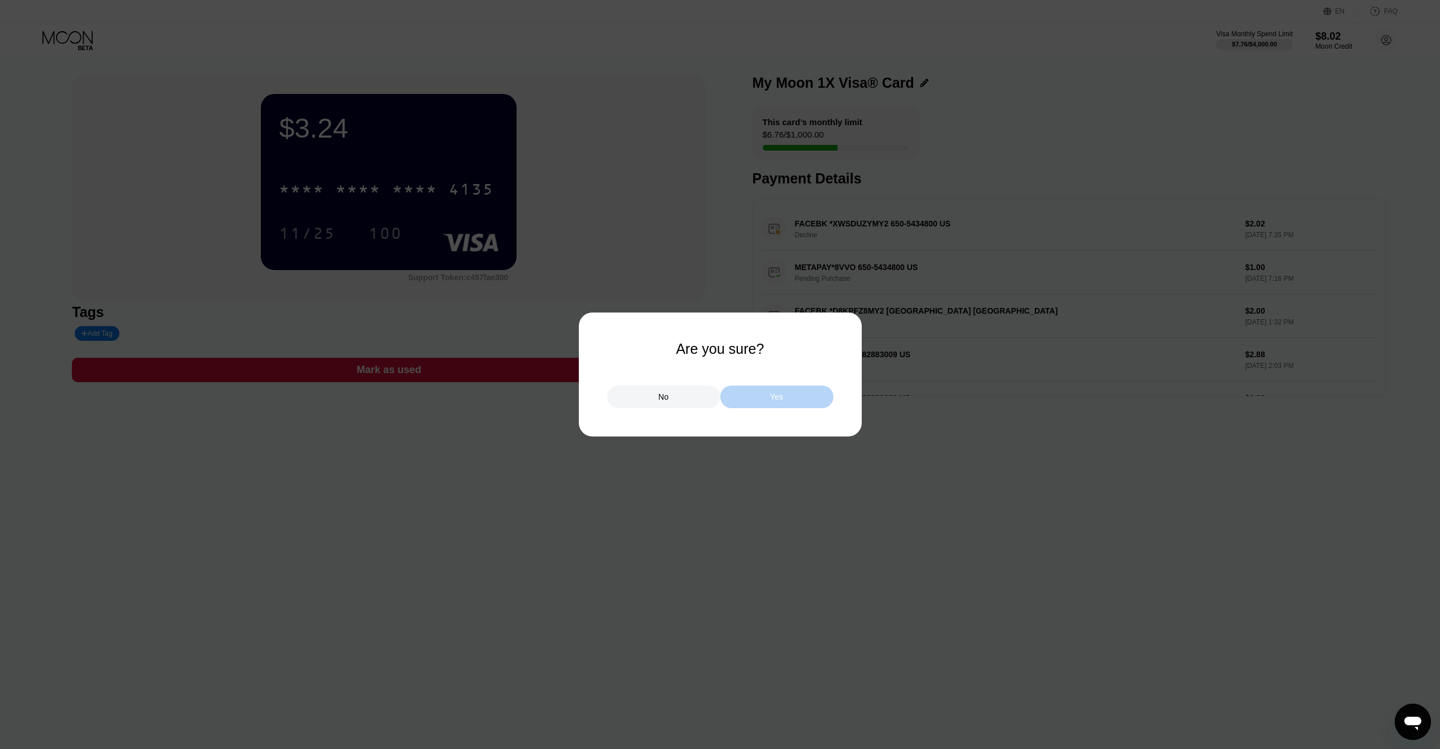
click at [758, 395] on div "Yes" at bounding box center [776, 396] width 113 height 23
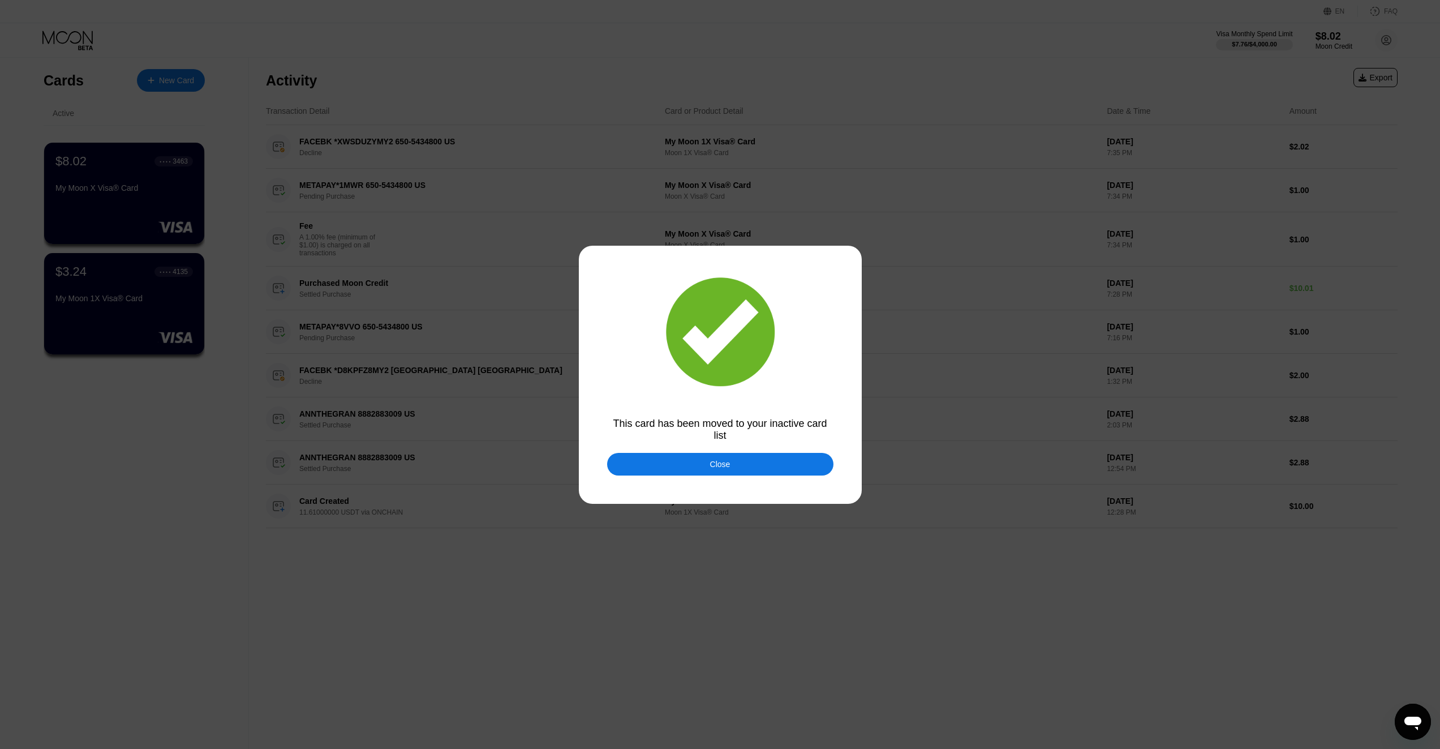
click at [738, 466] on div "Close" at bounding box center [720, 464] width 226 height 23
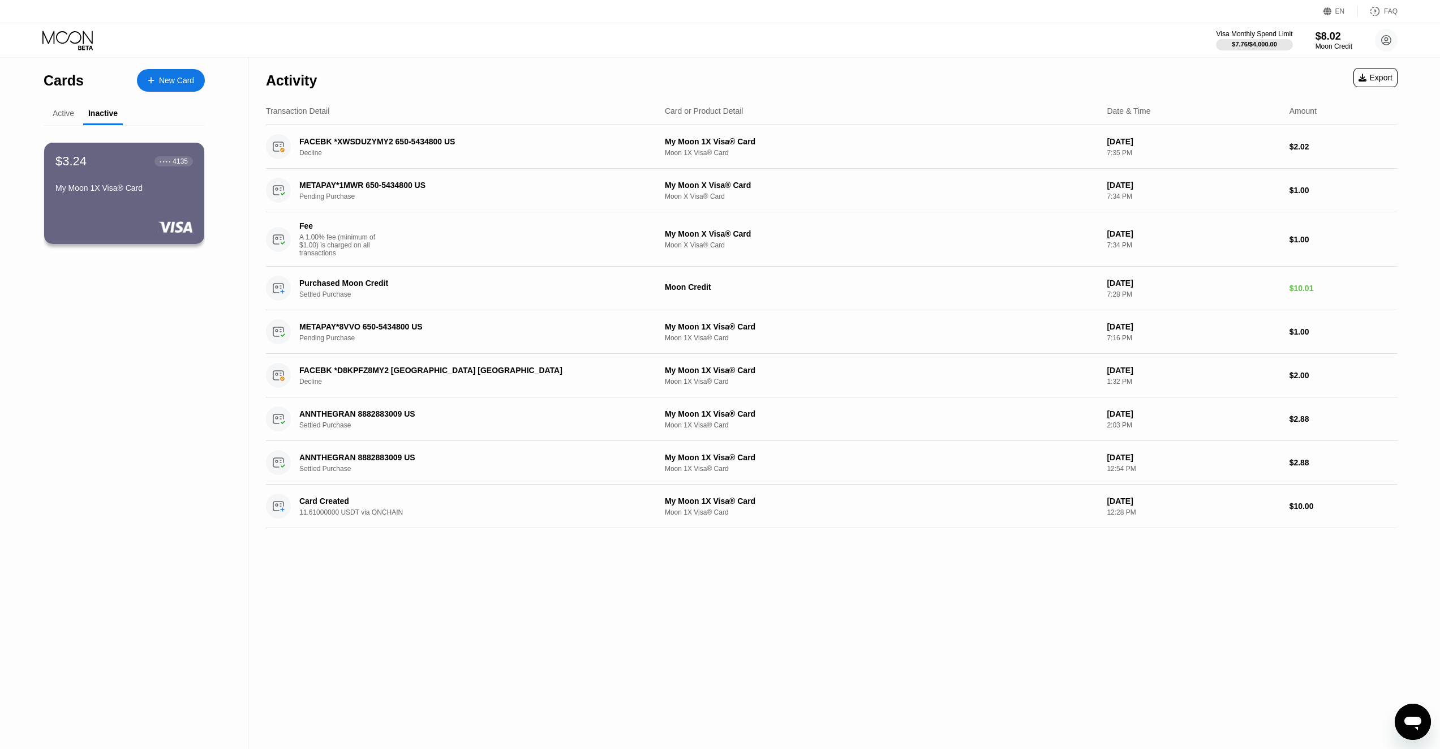
click at [64, 36] on icon at bounding box center [68, 41] width 53 height 20
click at [57, 40] on icon at bounding box center [67, 37] width 50 height 13
drag, startPoint x: 57, startPoint y: 40, endPoint x: 48, endPoint y: 99, distance: 60.2
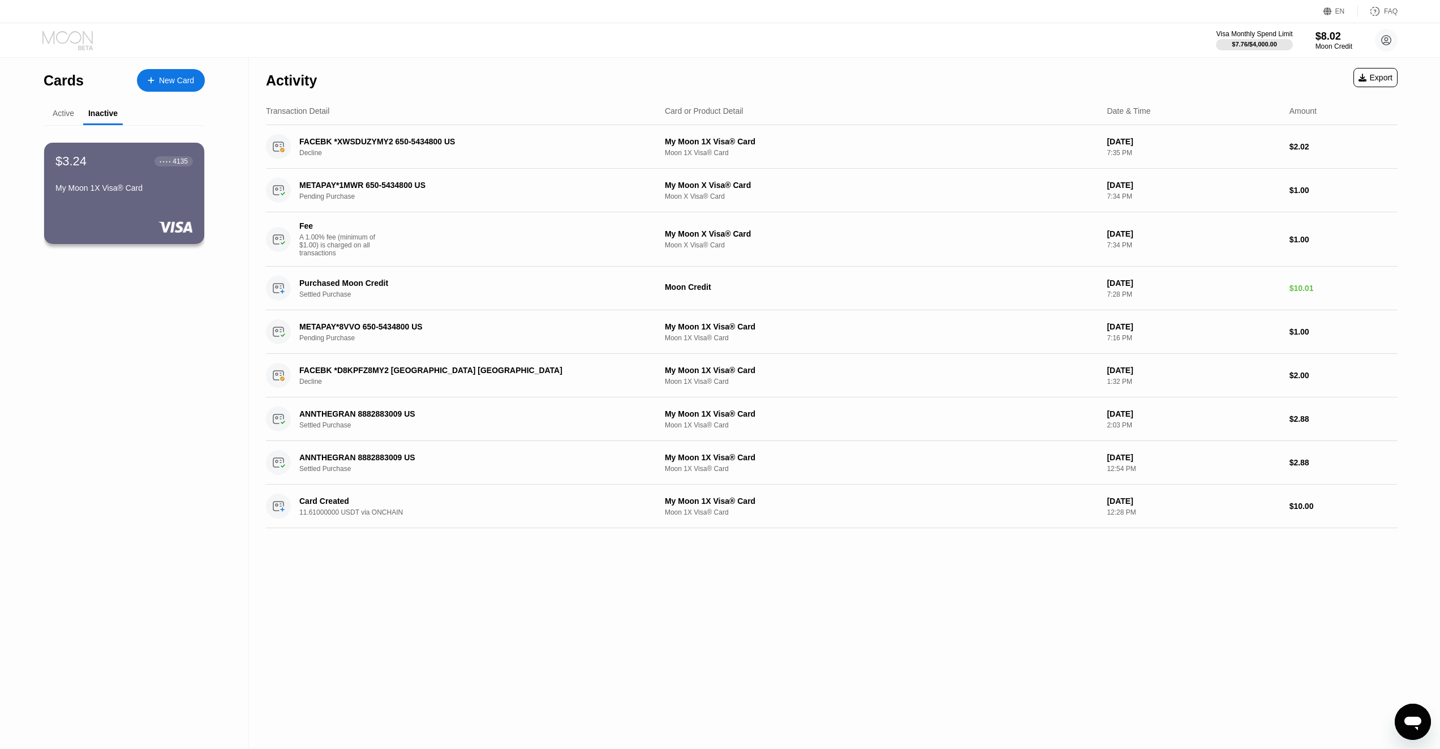
click at [57, 42] on icon at bounding box center [68, 41] width 53 height 20
click at [55, 117] on div "Active" at bounding box center [63, 113] width 21 height 9
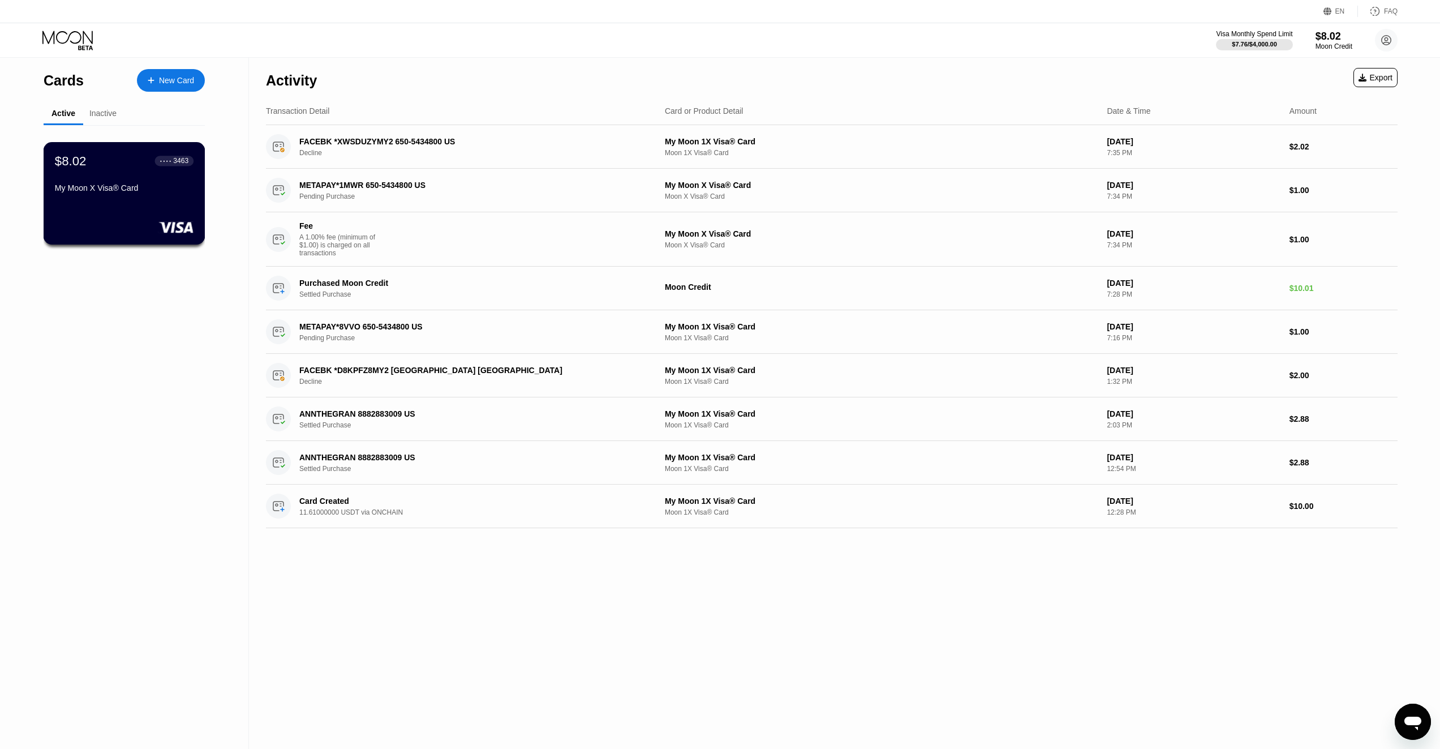
drag, startPoint x: 112, startPoint y: 186, endPoint x: 273, endPoint y: 173, distance: 161.8
click at [111, 186] on div "$8.02 ● ● ● ● 3463 My Moon X Visa® Card" at bounding box center [124, 175] width 139 height 44
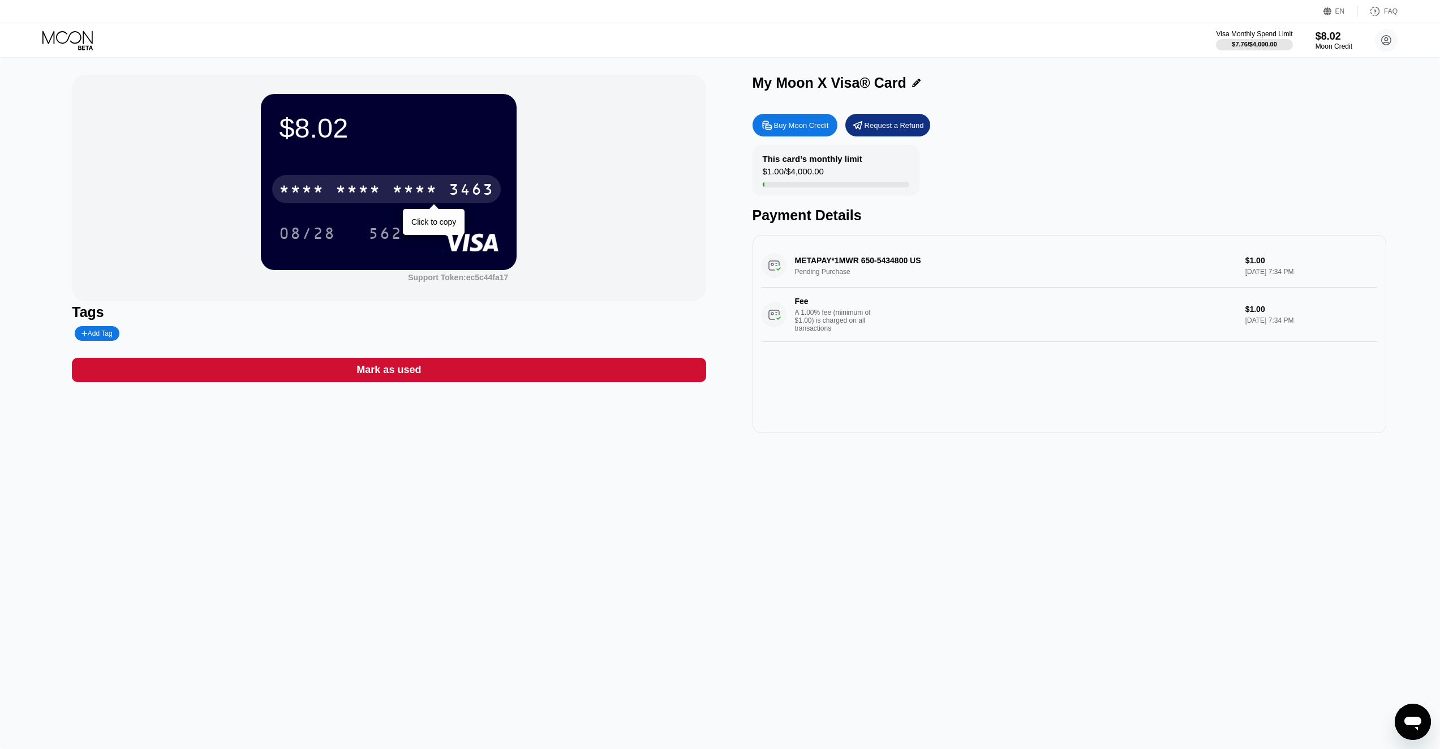
click at [464, 189] on div "3463" at bounding box center [471, 191] width 45 height 18
click at [320, 238] on div "08/28" at bounding box center [307, 235] width 57 height 18
click at [388, 235] on div "562" at bounding box center [385, 235] width 34 height 18
click at [1038, 157] on div "This card’s monthly limit $1.00 / $4,000.00 Payment Details" at bounding box center [1069, 184] width 634 height 79
